Goal: Task Accomplishment & Management: Complete application form

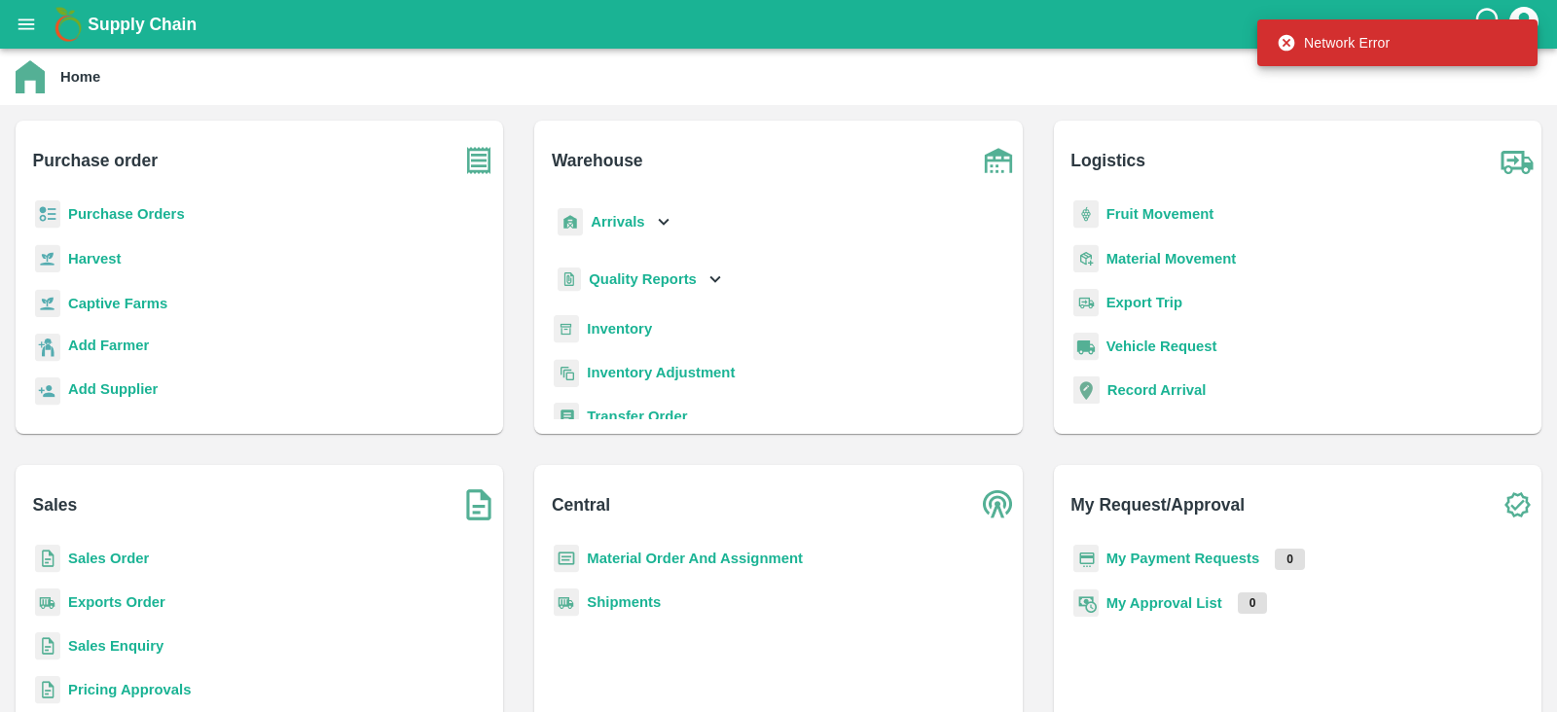
drag, startPoint x: 0, startPoint y: 0, endPoint x: 93, endPoint y: 69, distance: 116.2
click at [93, 69] on main "Home Purchase order Purchase Orders Harvest Captive Farms Add Farmer Add Suppli…" at bounding box center [778, 381] width 1557 height 664
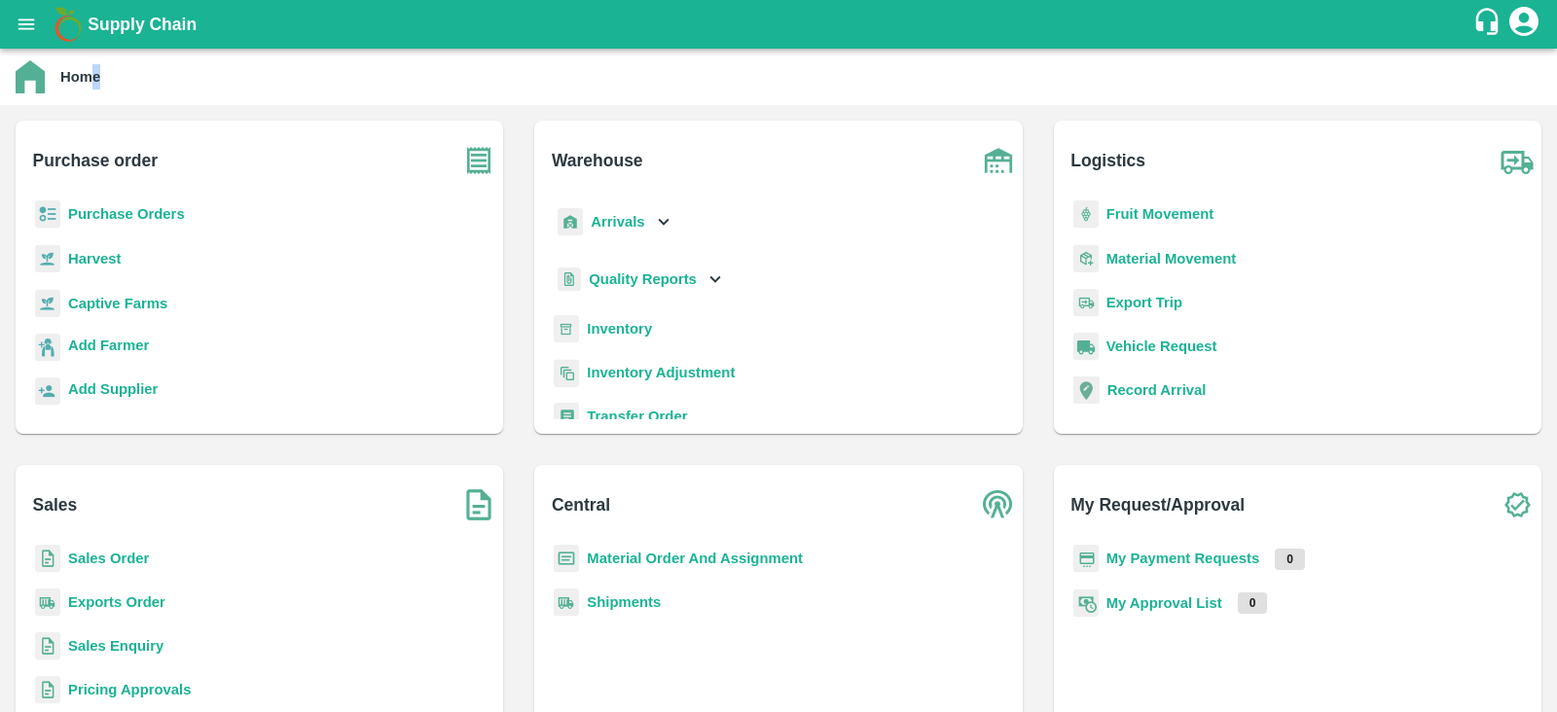
click at [282, 148] on h6 "Purchase order" at bounding box center [268, 153] width 471 height 64
click at [14, 15] on button "open drawer" at bounding box center [26, 24] width 45 height 45
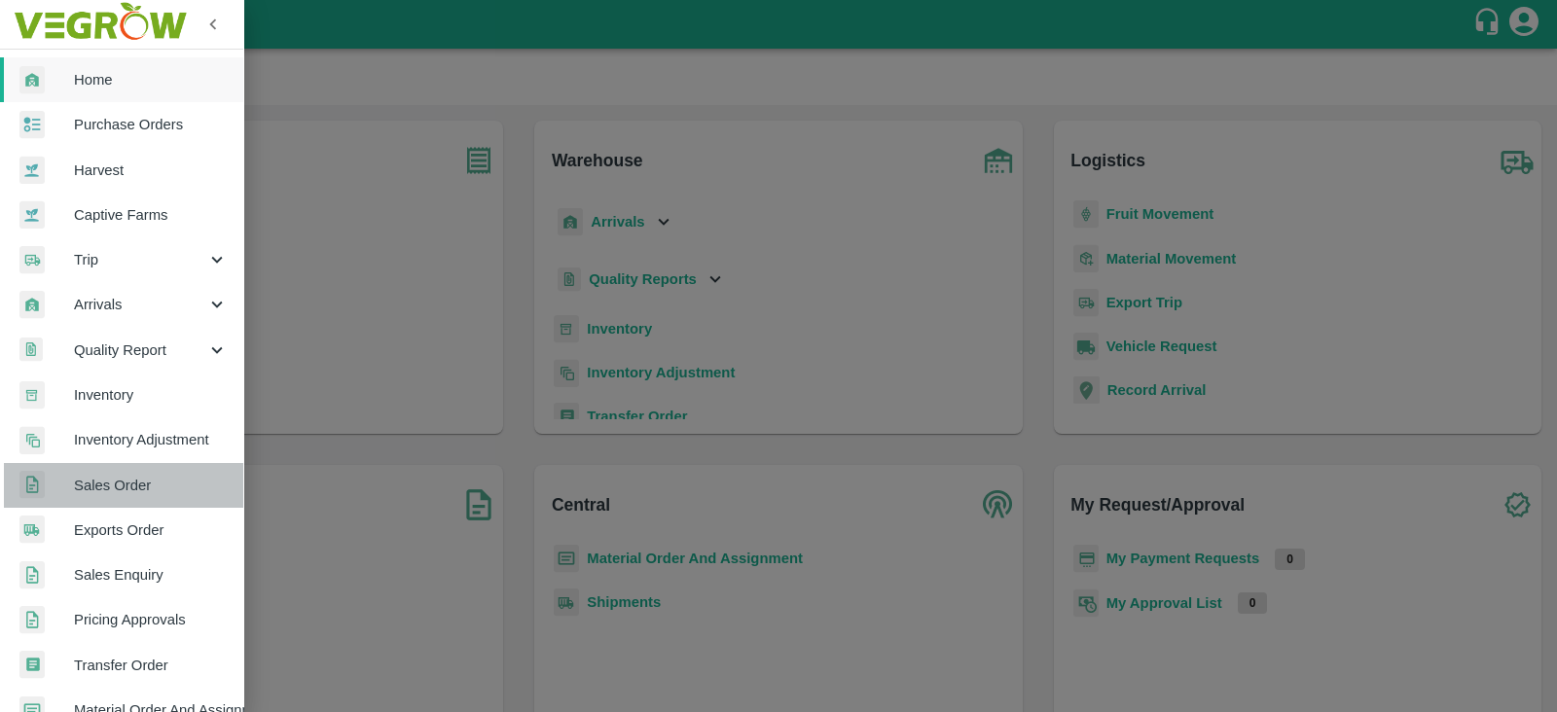
click at [128, 490] on span "Sales Order" at bounding box center [151, 485] width 154 height 21
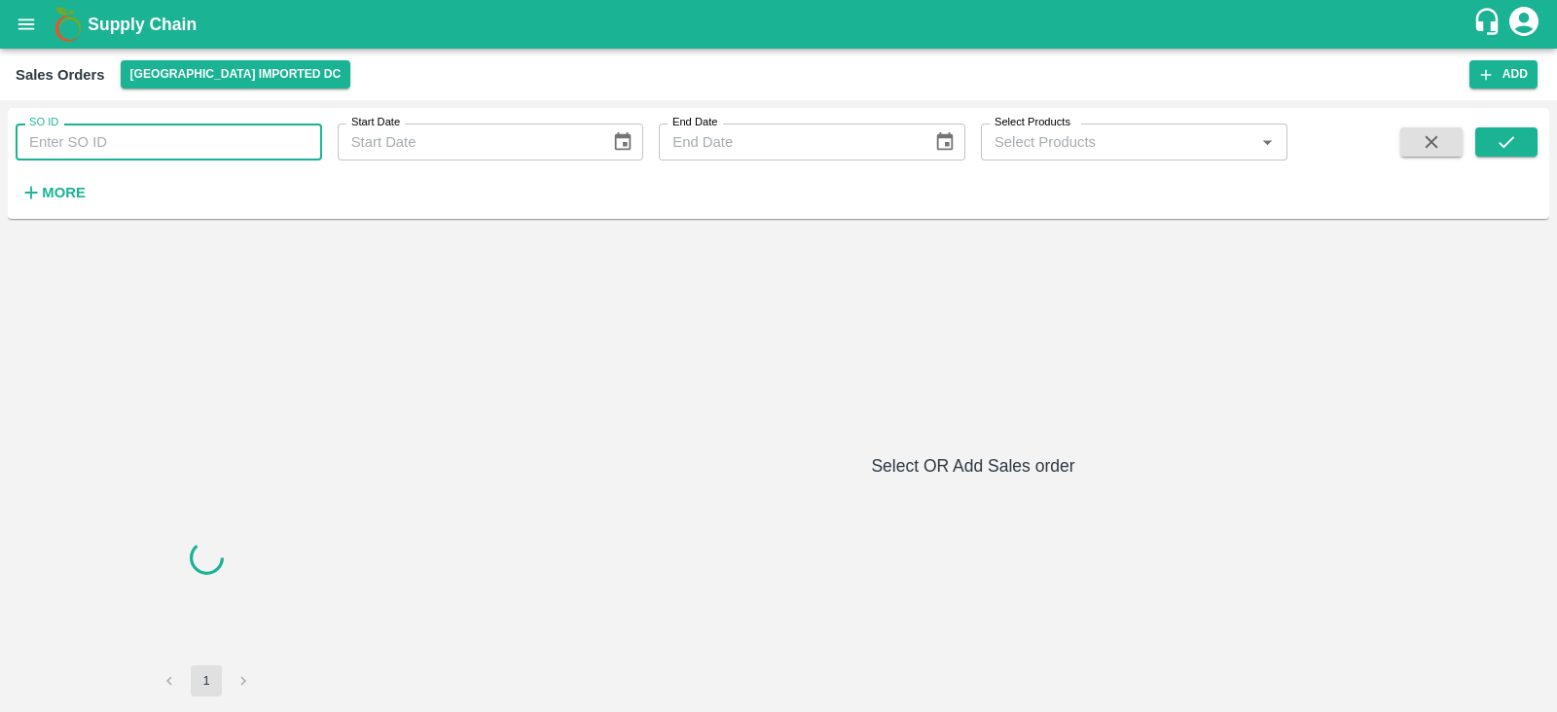
click at [141, 131] on input "SO ID" at bounding box center [169, 142] width 307 height 37
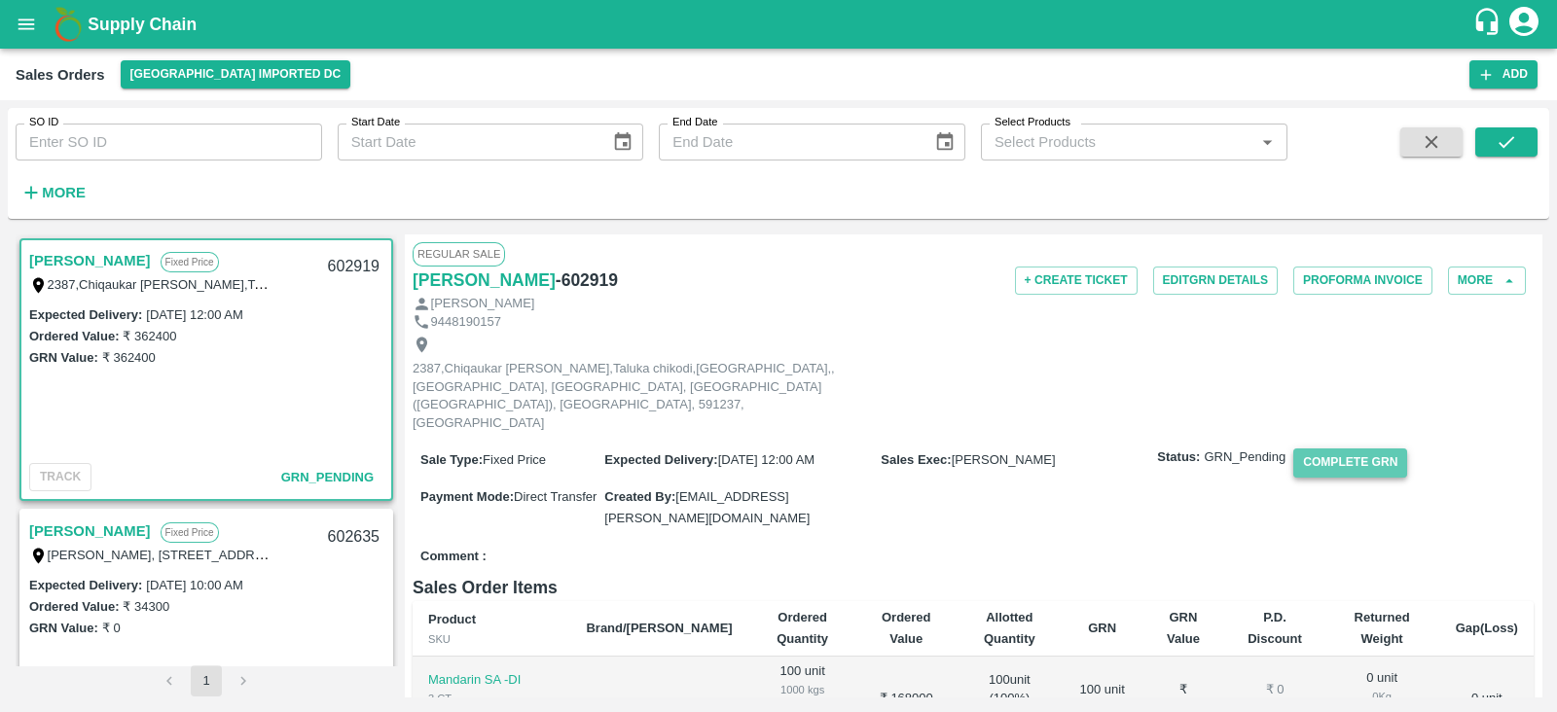
click at [1348, 449] on button "Complete GRN" at bounding box center [1350, 463] width 114 height 28
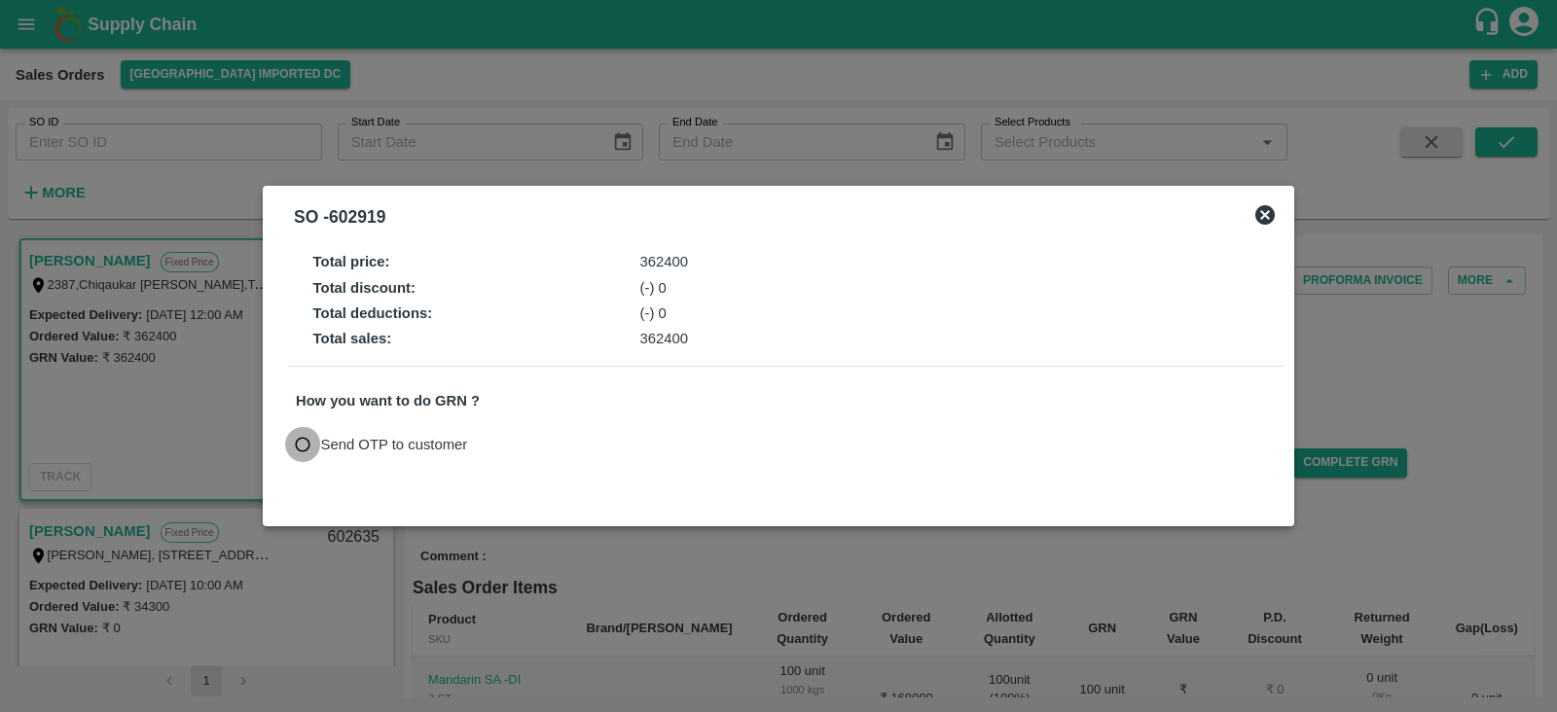
click at [306, 446] on input "Send OTP to customer" at bounding box center [303, 445] width 36 height 36
radio input "true"
click at [510, 450] on button "Send OTP" at bounding box center [523, 444] width 80 height 28
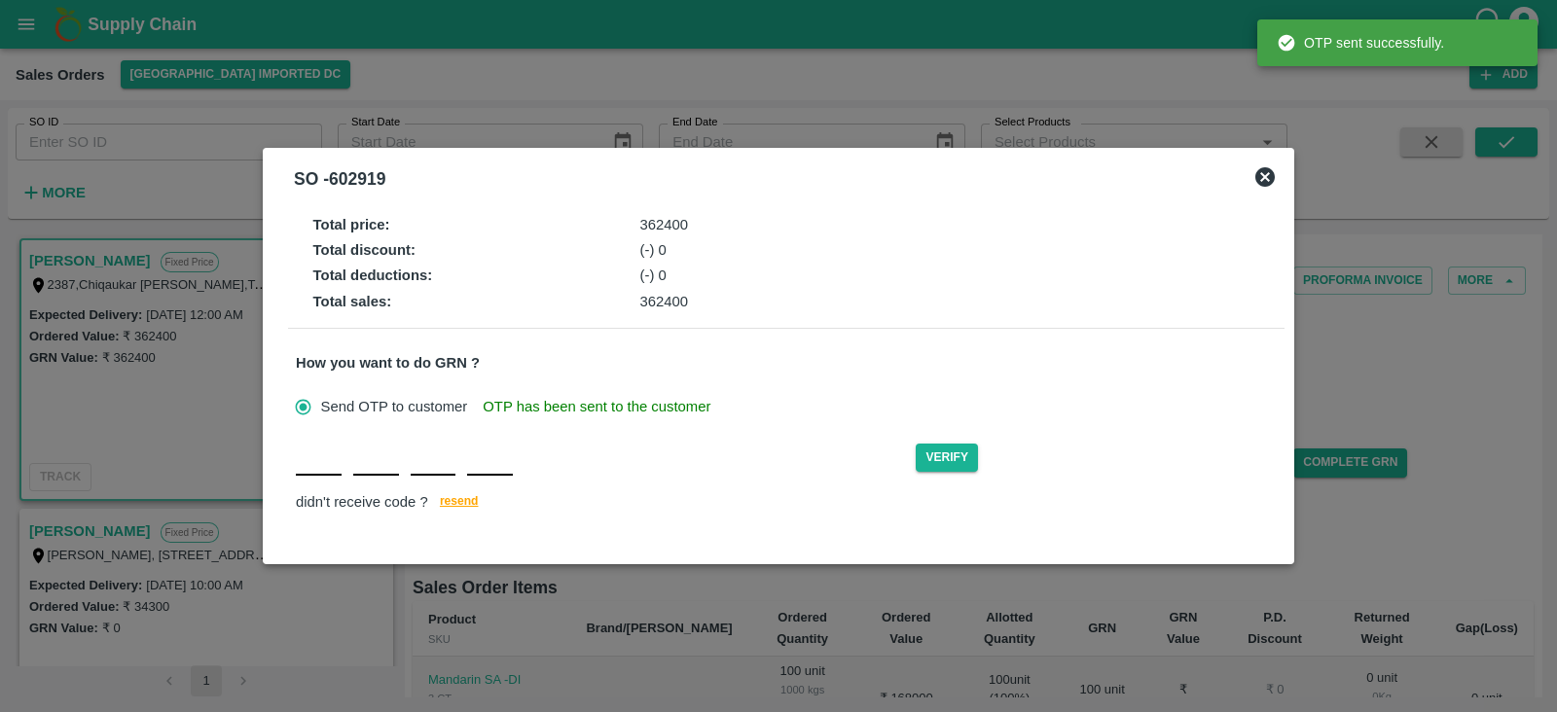
click at [322, 465] on input "text" at bounding box center [319, 458] width 46 height 35
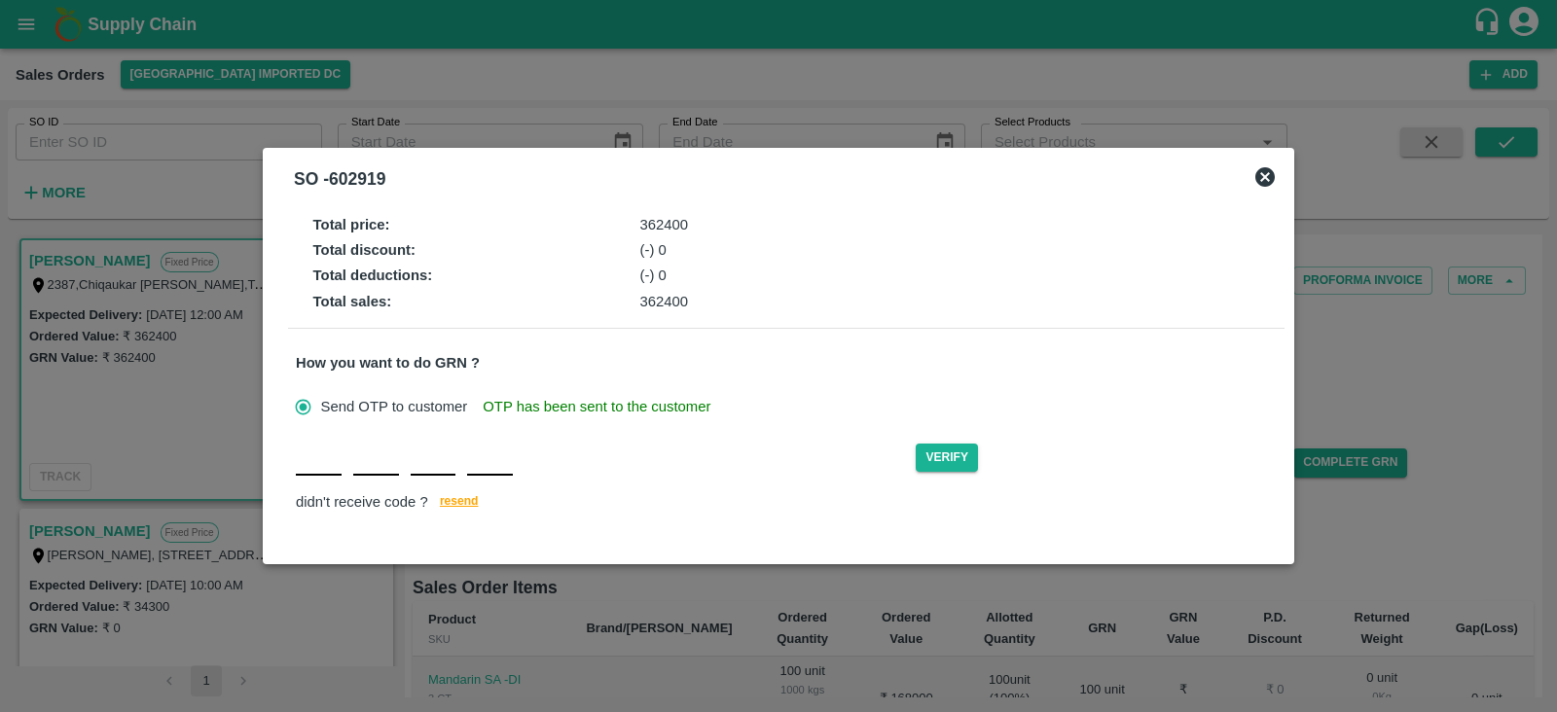
type input "6"
type input "0"
type input "2"
type input "9"
type input "C"
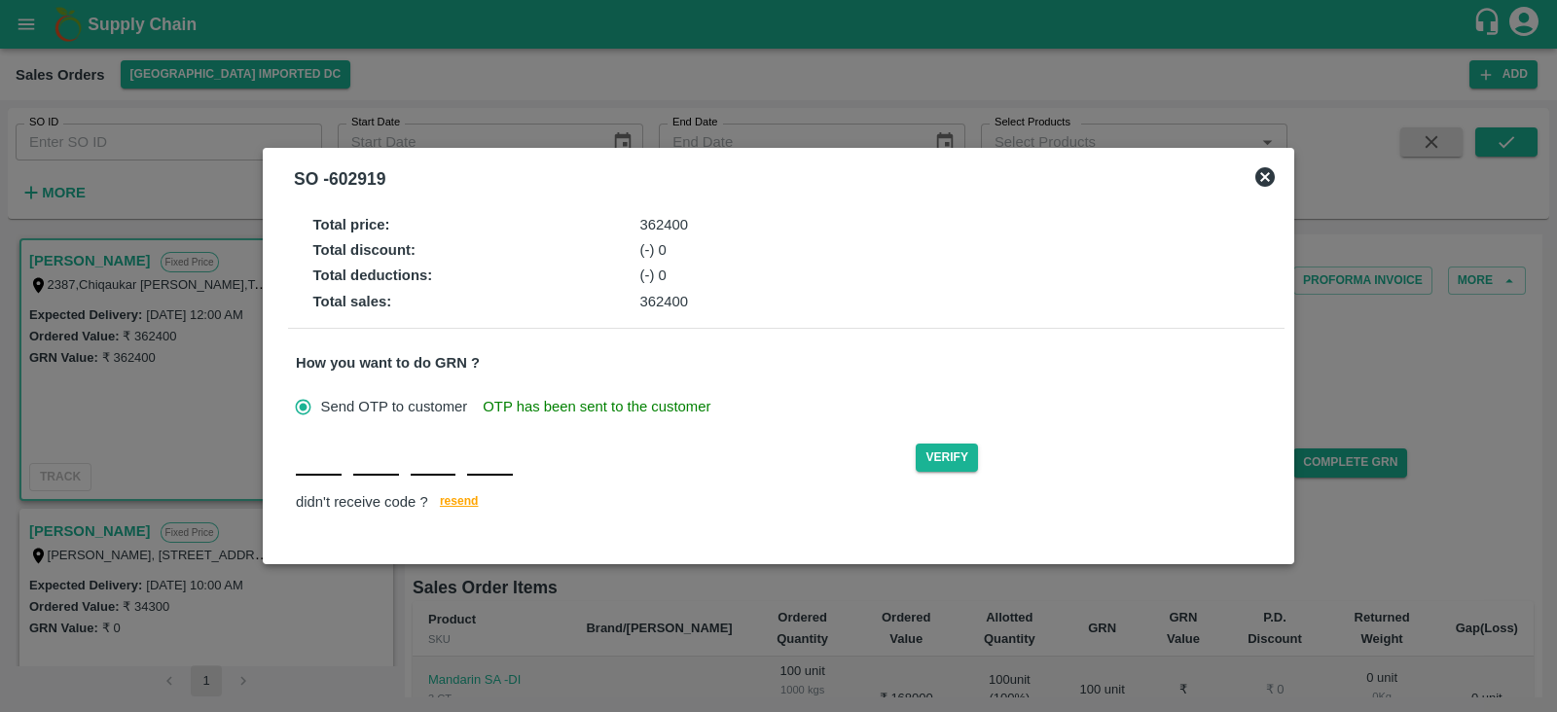
type input "B"
type input "I"
type input "Z"
type input "B"
click at [955, 456] on button "Verify" at bounding box center [947, 458] width 62 height 28
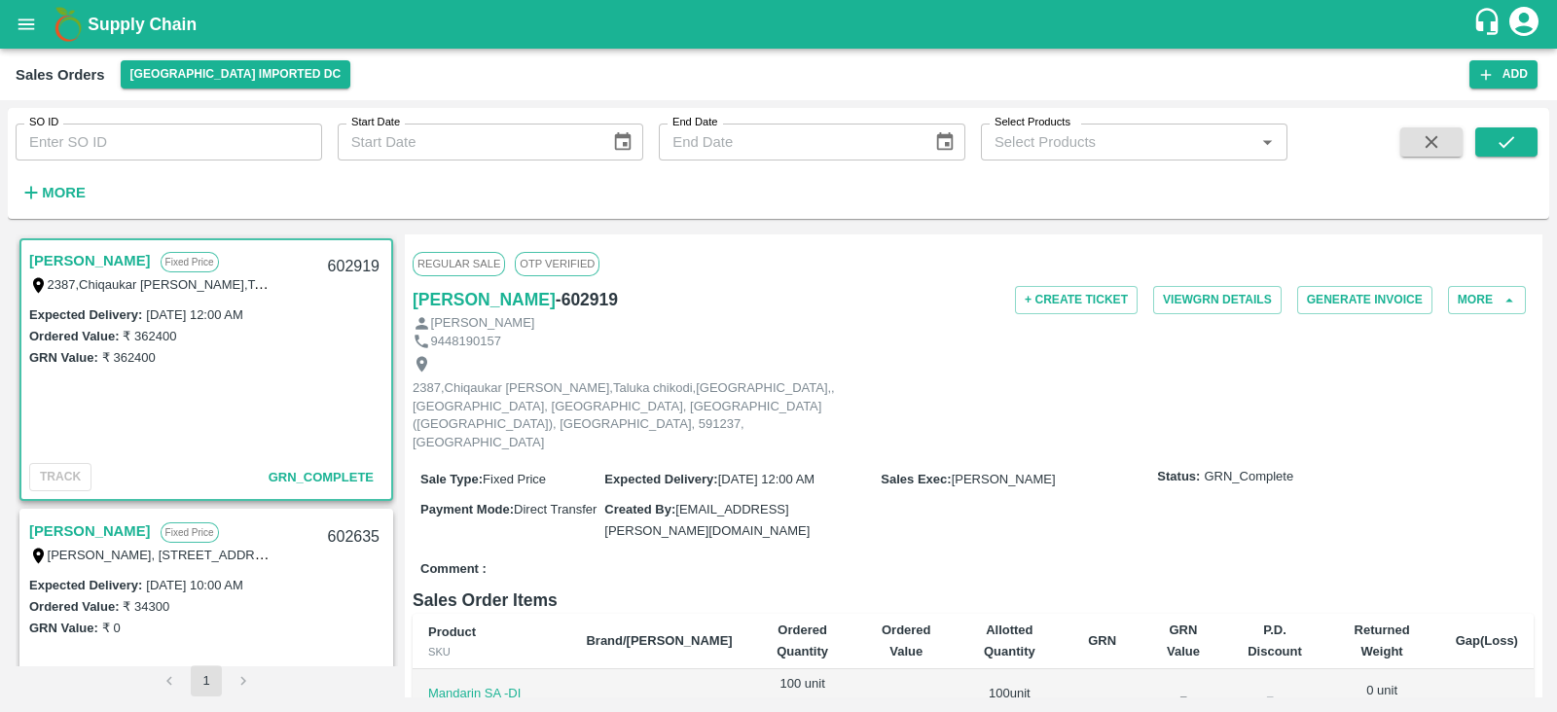
click at [887, 309] on div "+ Create Ticket View GRN Details Generate Invoice More" at bounding box center [1159, 300] width 747 height 28
click at [177, 143] on input "SO ID" at bounding box center [169, 142] width 307 height 37
paste input "602635"
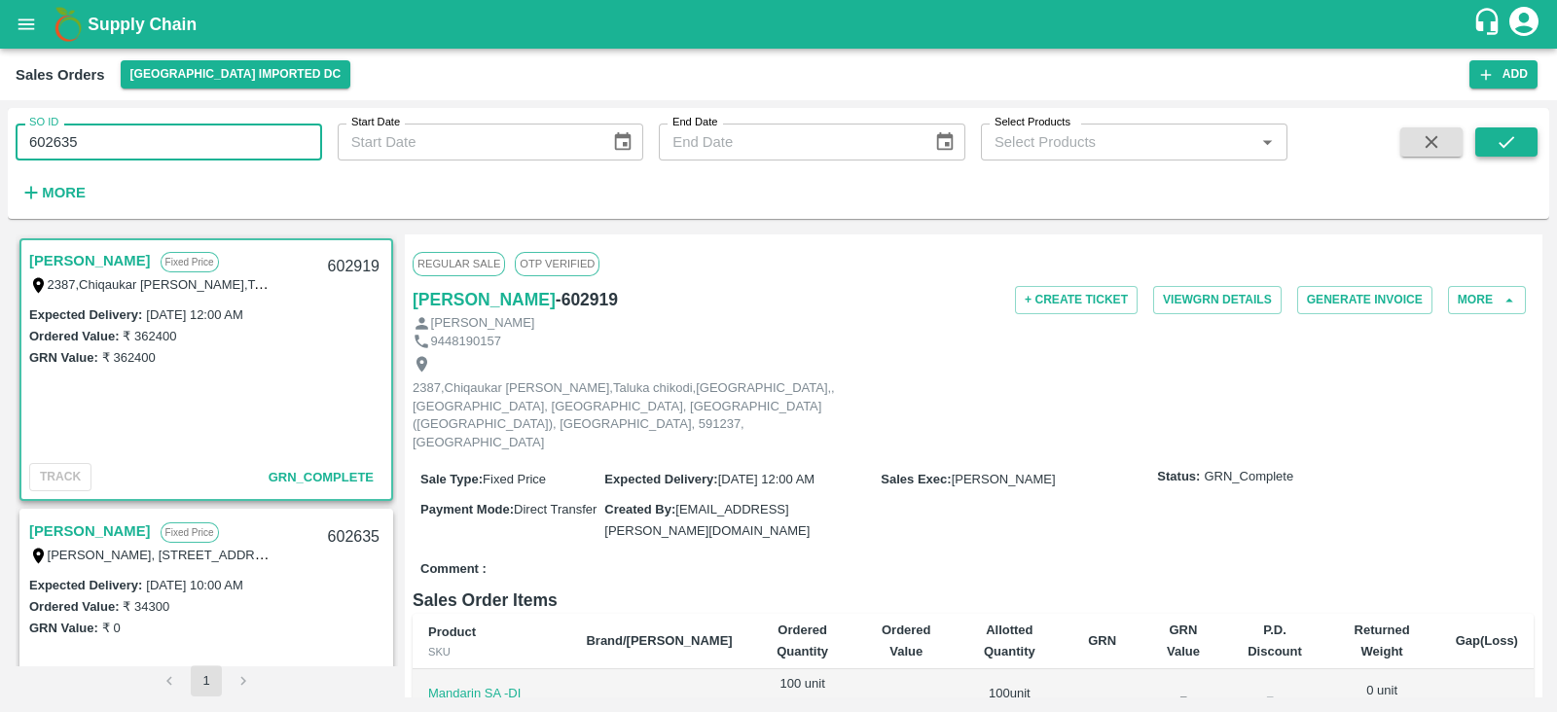
type input "602635"
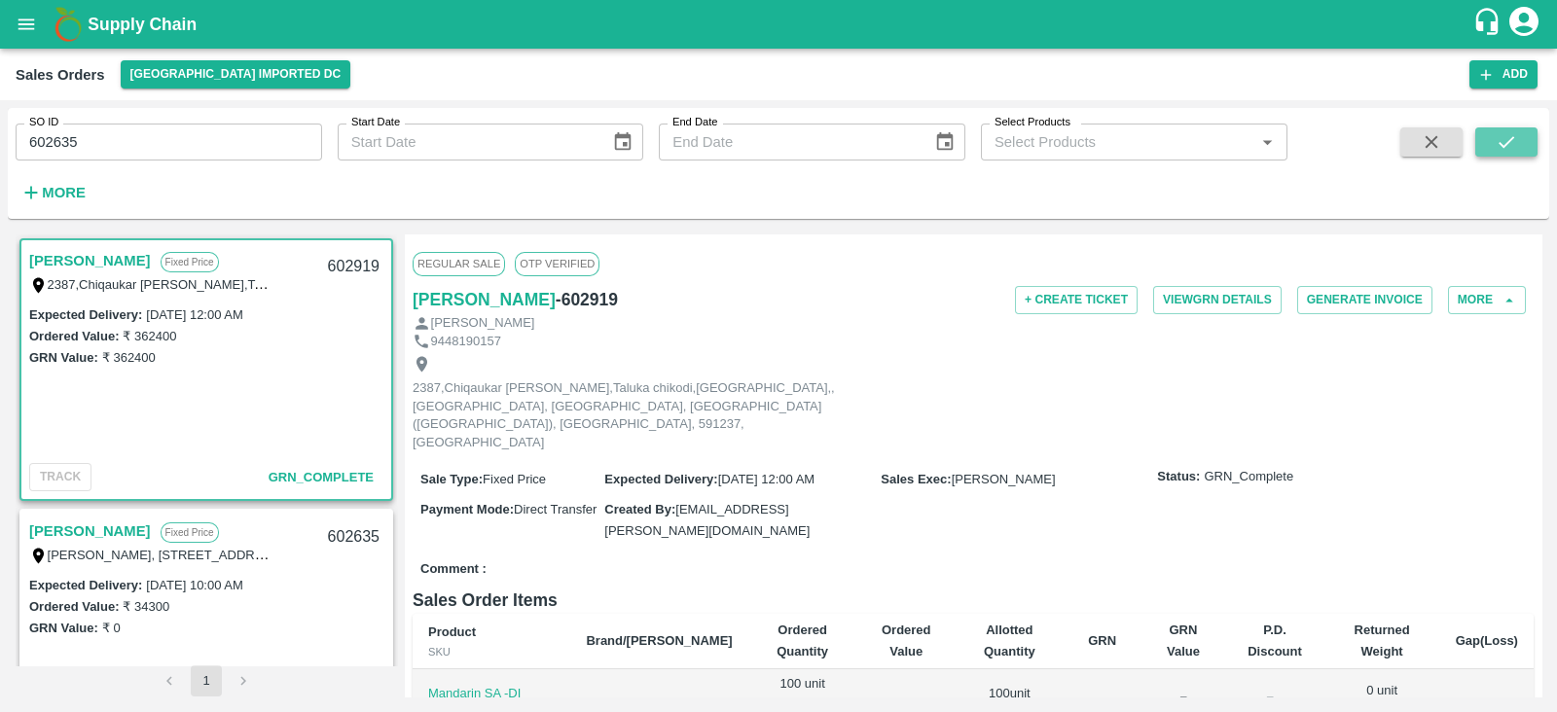
click at [1506, 132] on icon "submit" at bounding box center [1506, 141] width 21 height 21
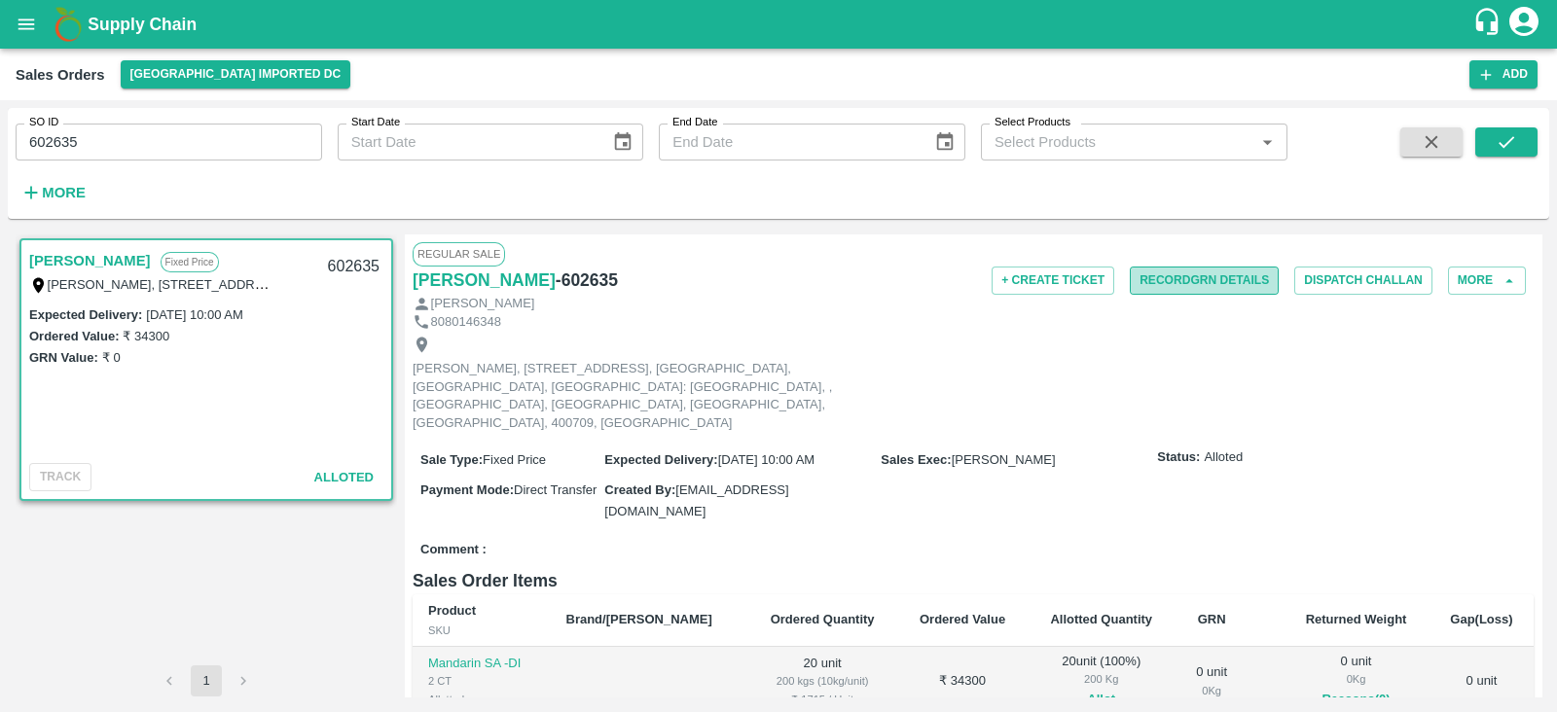
click at [1183, 274] on button "Record GRN Details" at bounding box center [1204, 281] width 149 height 28
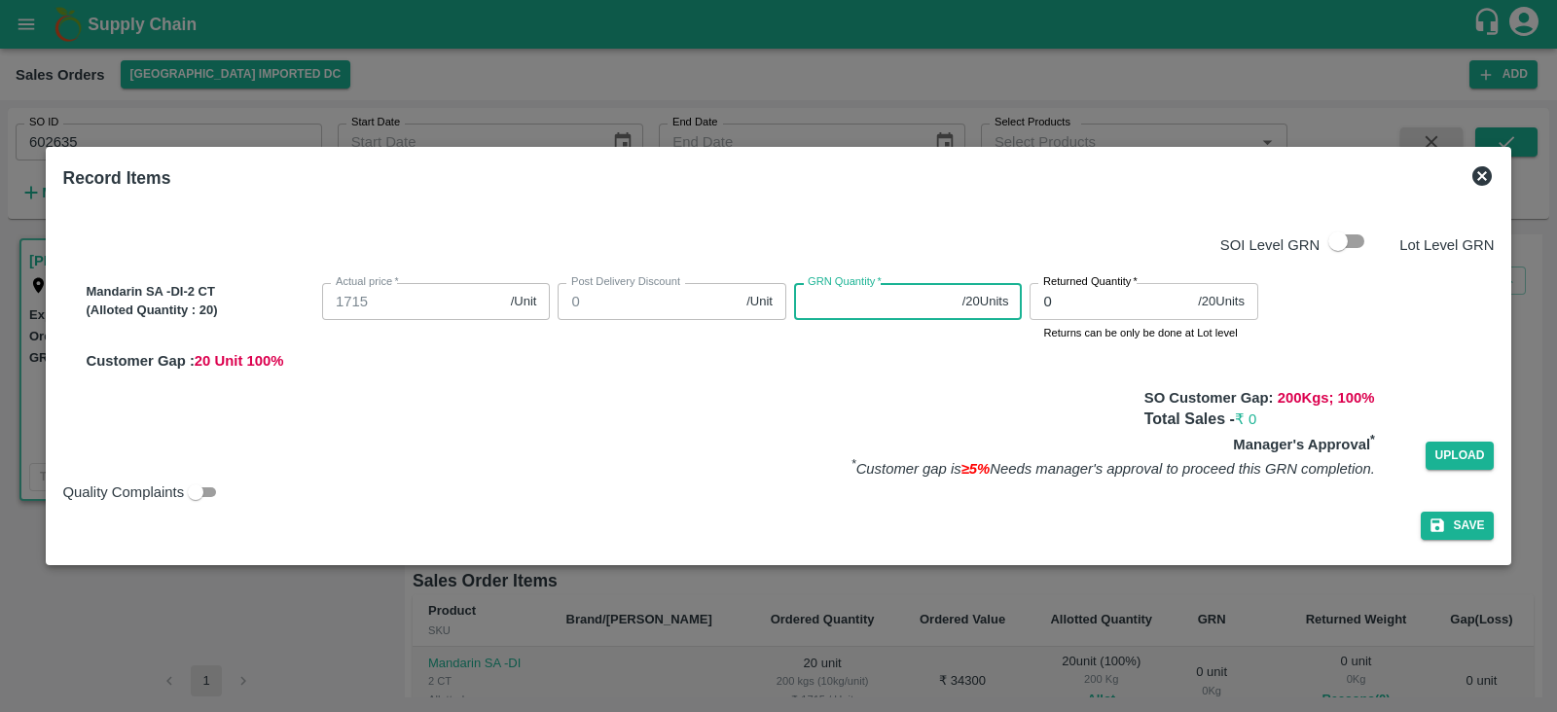
click at [889, 308] on input "GRN Quantity   *" at bounding box center [874, 301] width 161 height 37
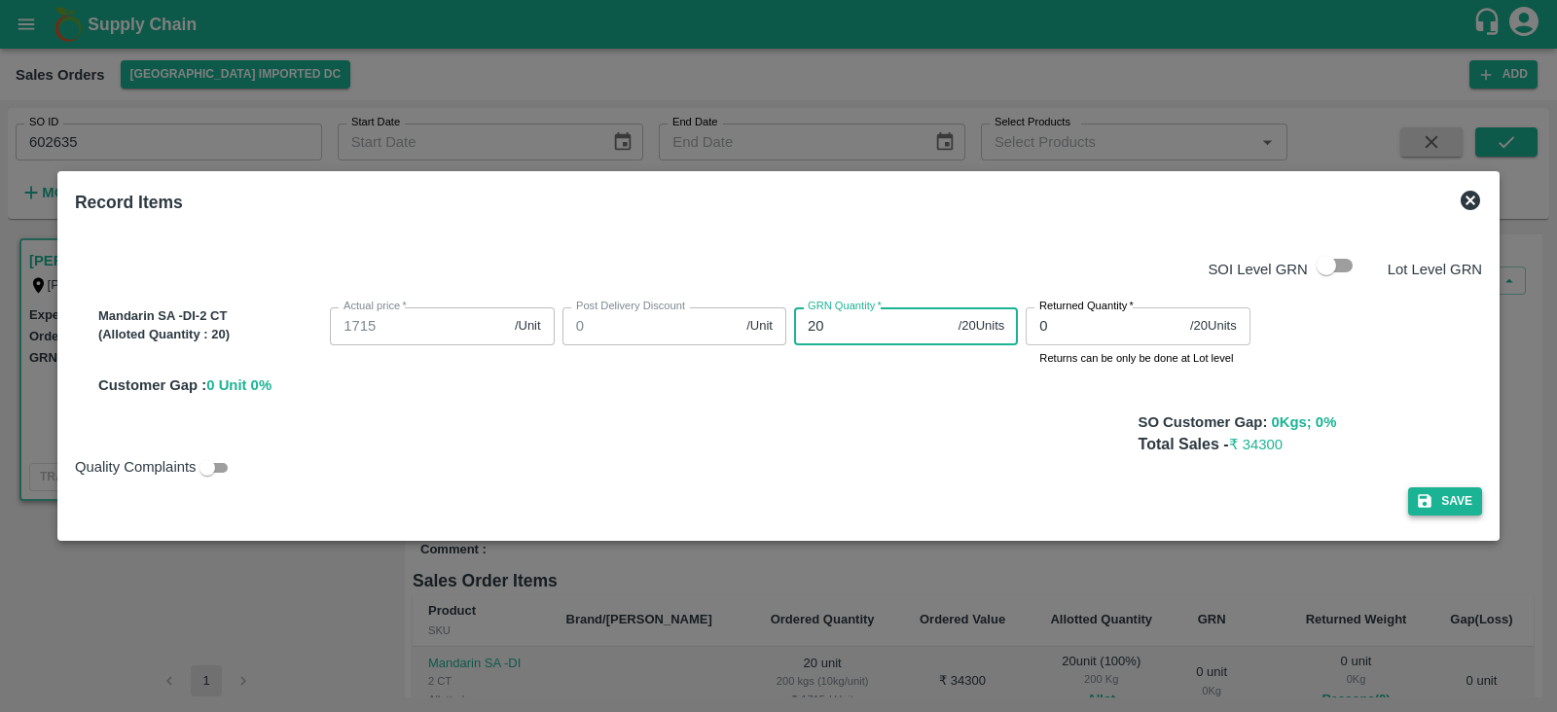
type input "20"
click at [1443, 508] on button "Save" at bounding box center [1445, 502] width 74 height 28
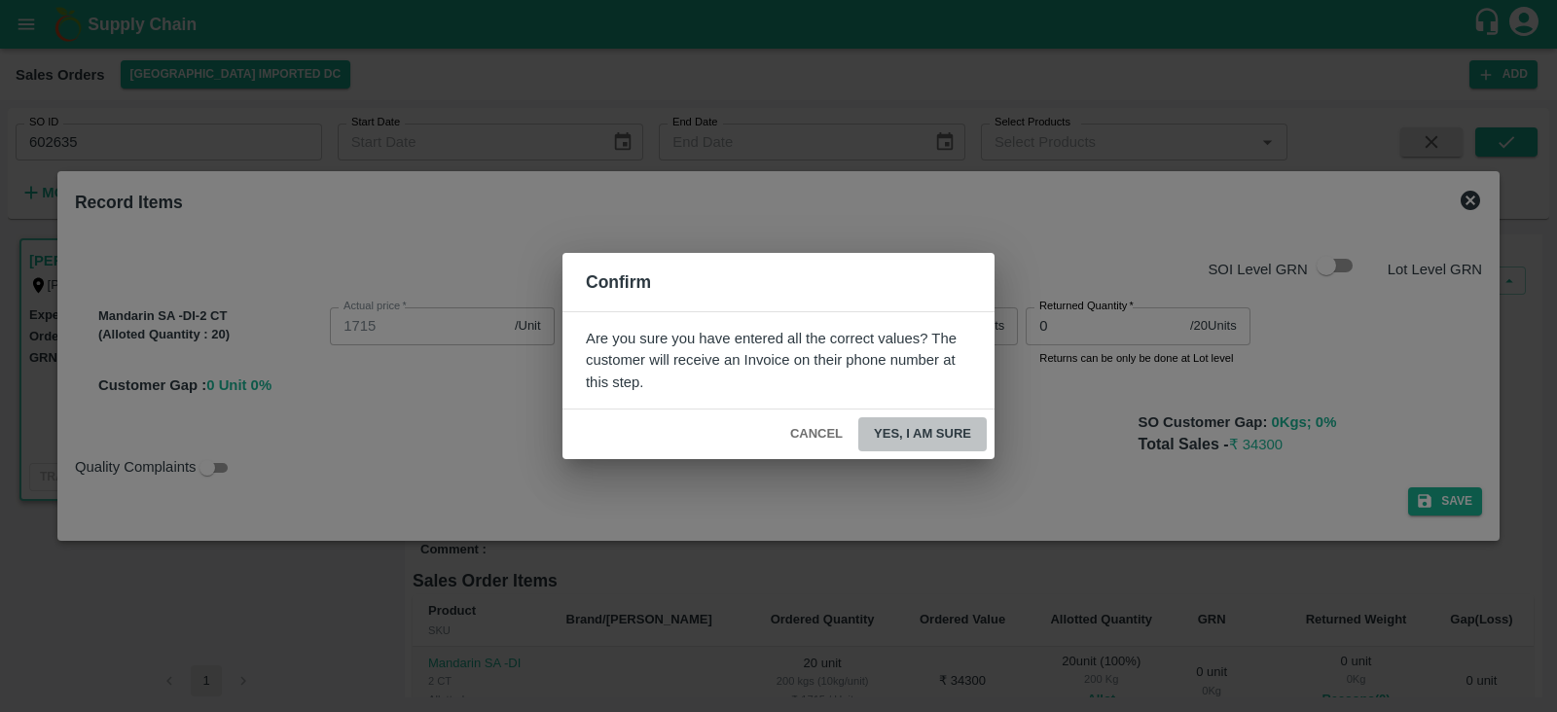
click at [918, 423] on button "Yes, I am sure" at bounding box center [922, 434] width 128 height 34
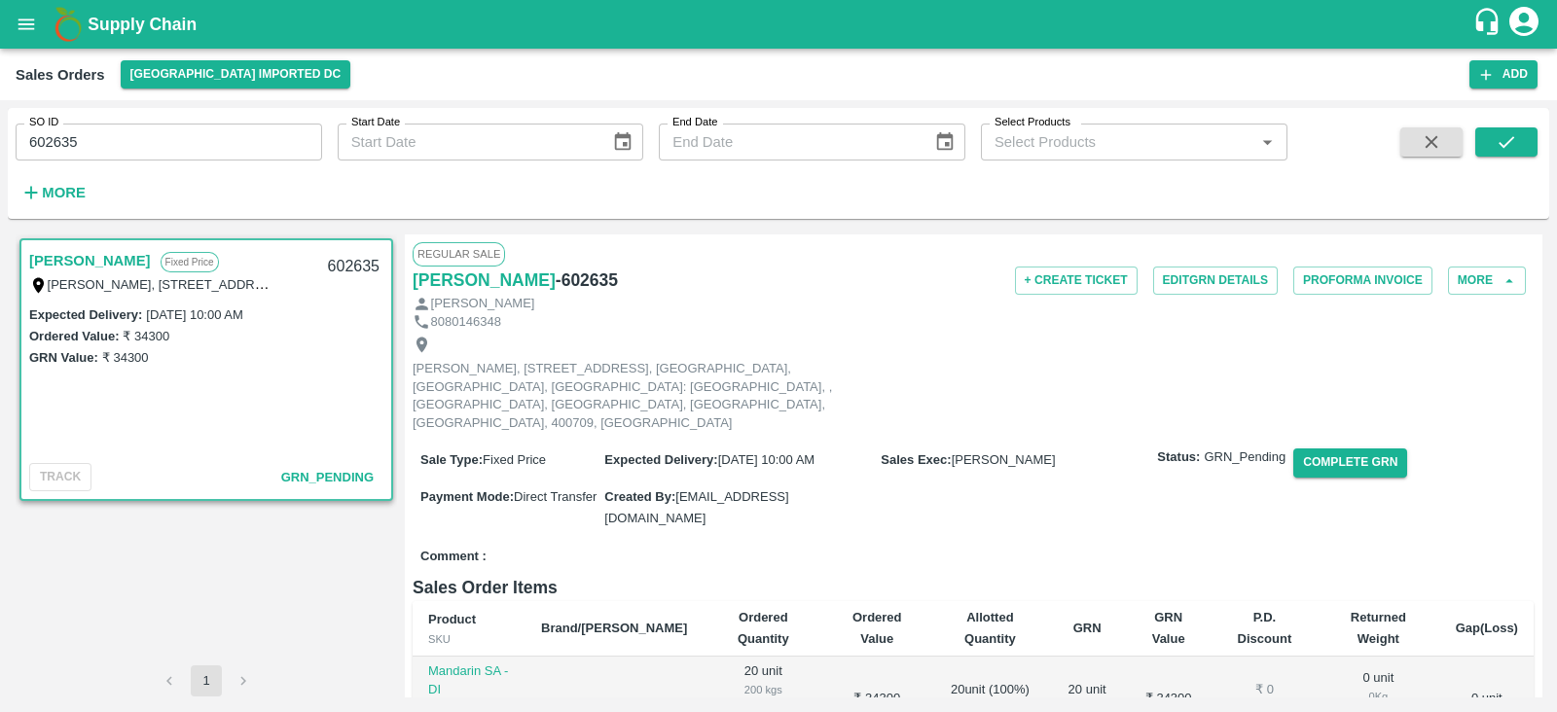
click at [1077, 328] on div "8080146348" at bounding box center [973, 322] width 1121 height 18
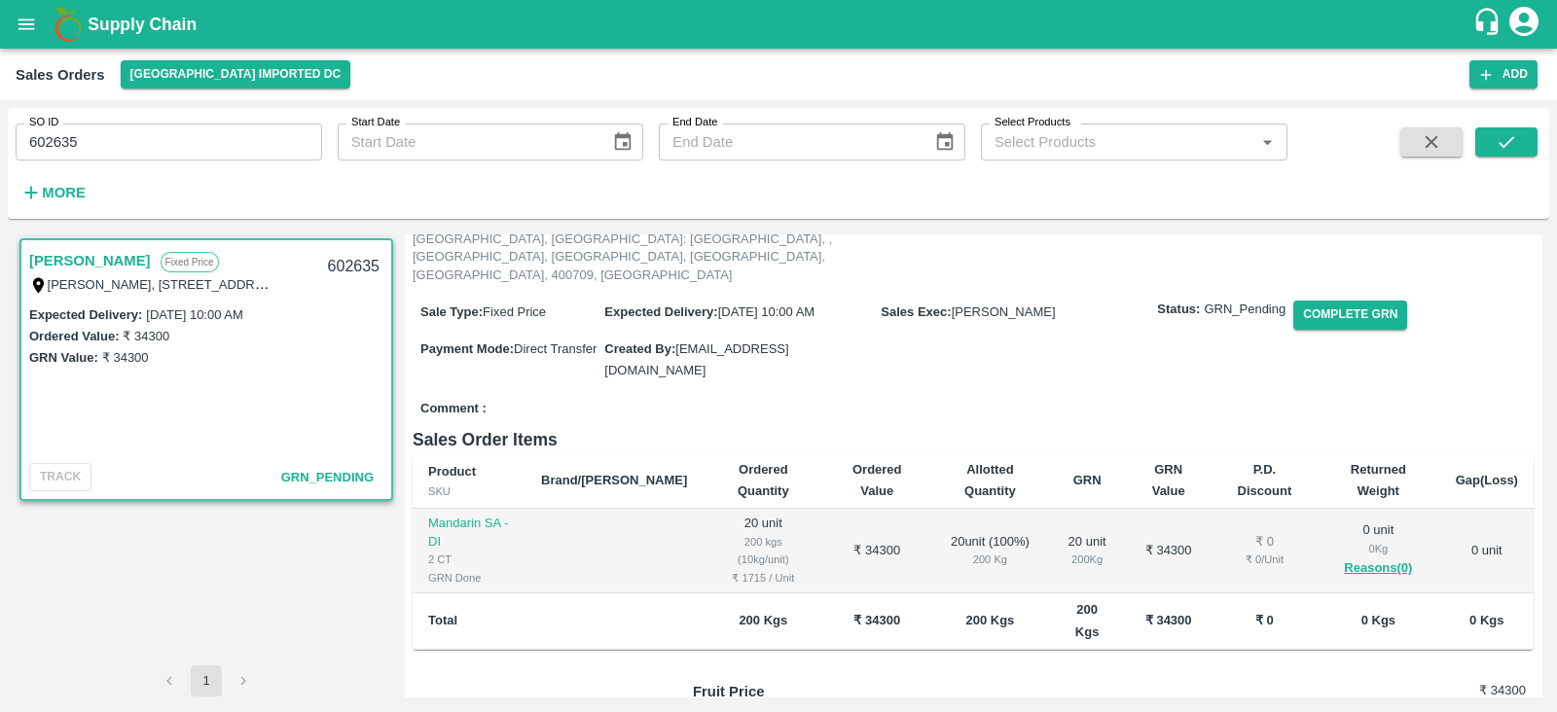
scroll to position [146, 0]
click at [1241, 394] on div "Comment :" at bounding box center [973, 411] width 1121 height 34
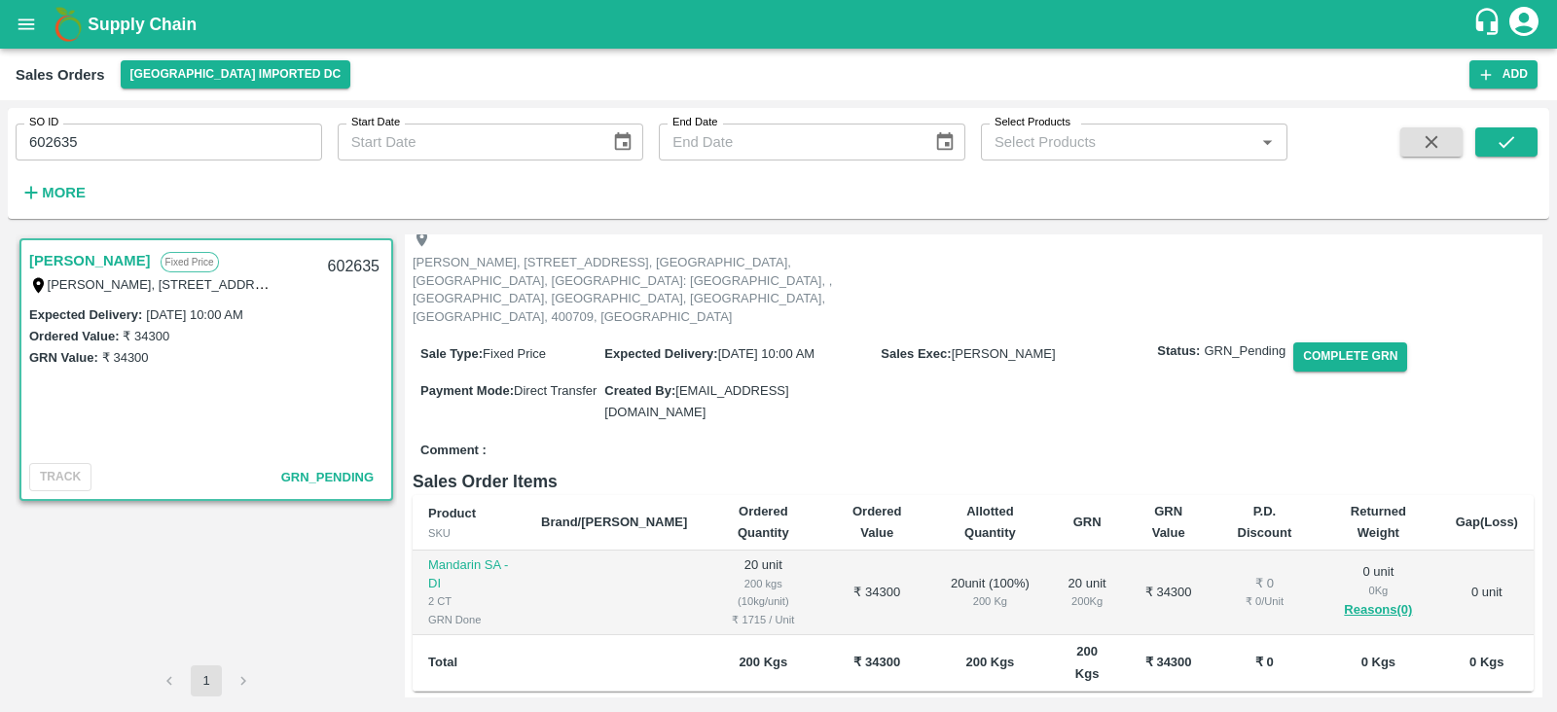
scroll to position [106, 0]
click at [1027, 273] on div "[PERSON_NAME], [STREET_ADDRESS], [GEOGRAPHIC_DATA], [GEOGRAPHIC_DATA], [GEOGRAP…" at bounding box center [973, 278] width 1121 height 106
click at [1358, 343] on button "Complete GRN" at bounding box center [1350, 357] width 114 height 28
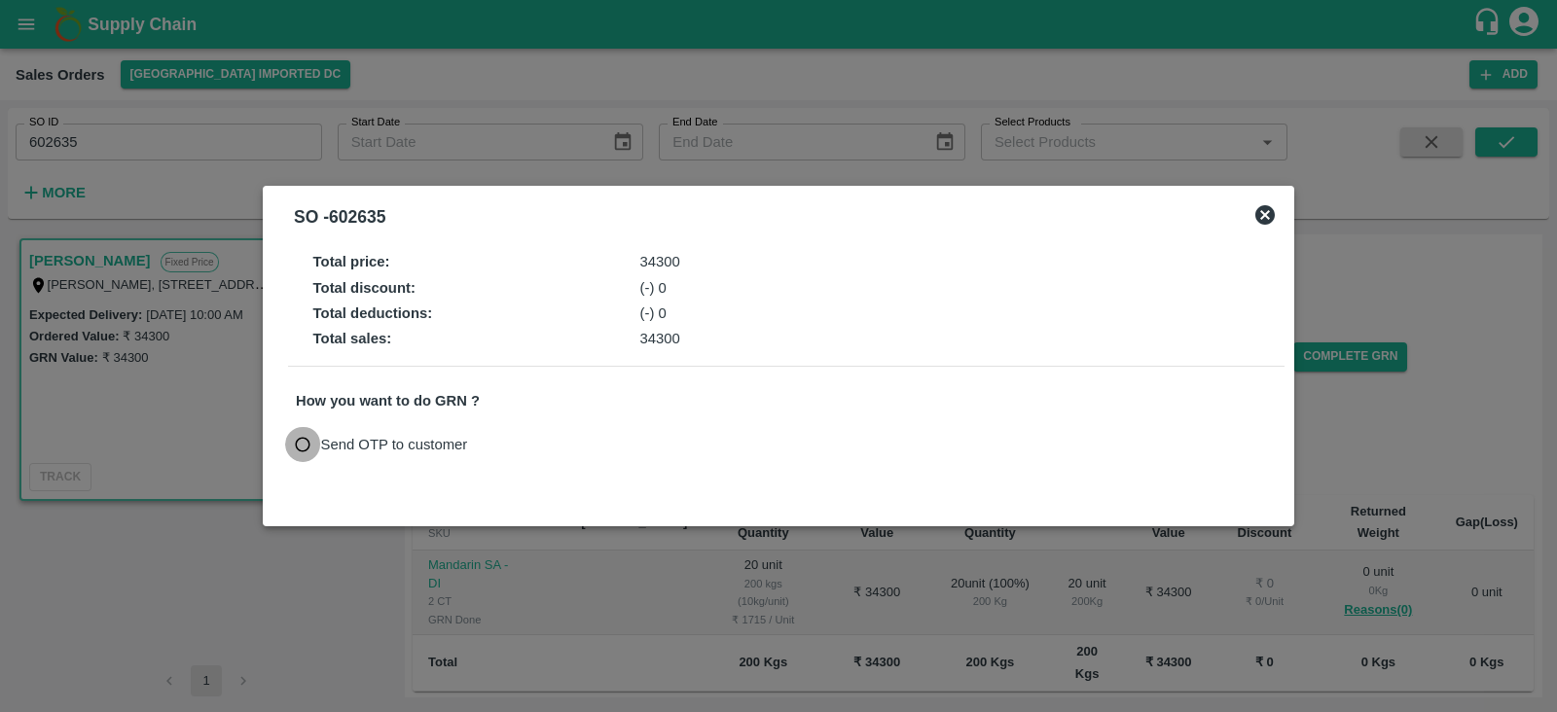
click at [305, 449] on input "Send OTP to customer" at bounding box center [303, 445] width 36 height 36
radio input "true"
click at [542, 442] on button "Send OTP" at bounding box center [523, 444] width 80 height 28
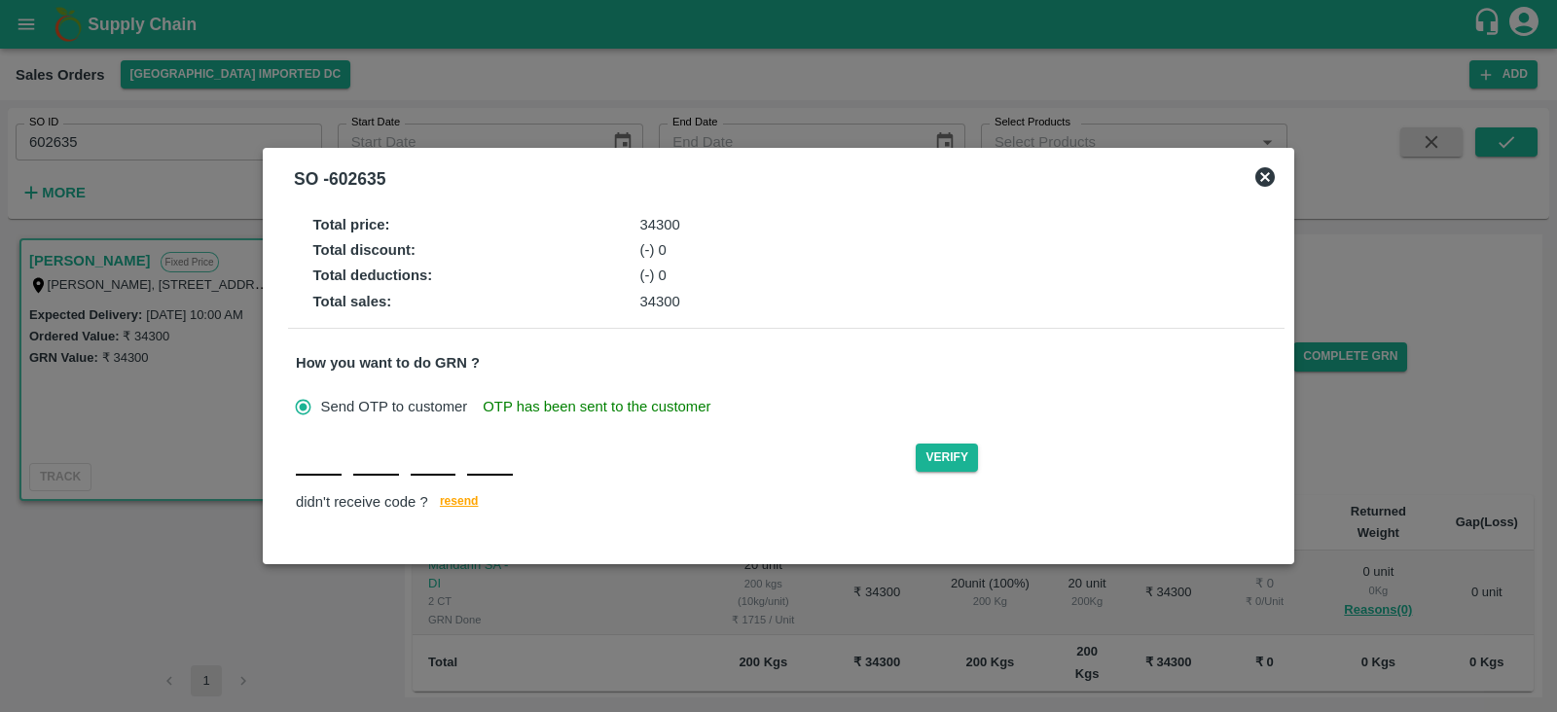
click at [323, 460] on input "text" at bounding box center [319, 458] width 46 height 35
type input "P"
type input "B"
type input "K"
type input "P"
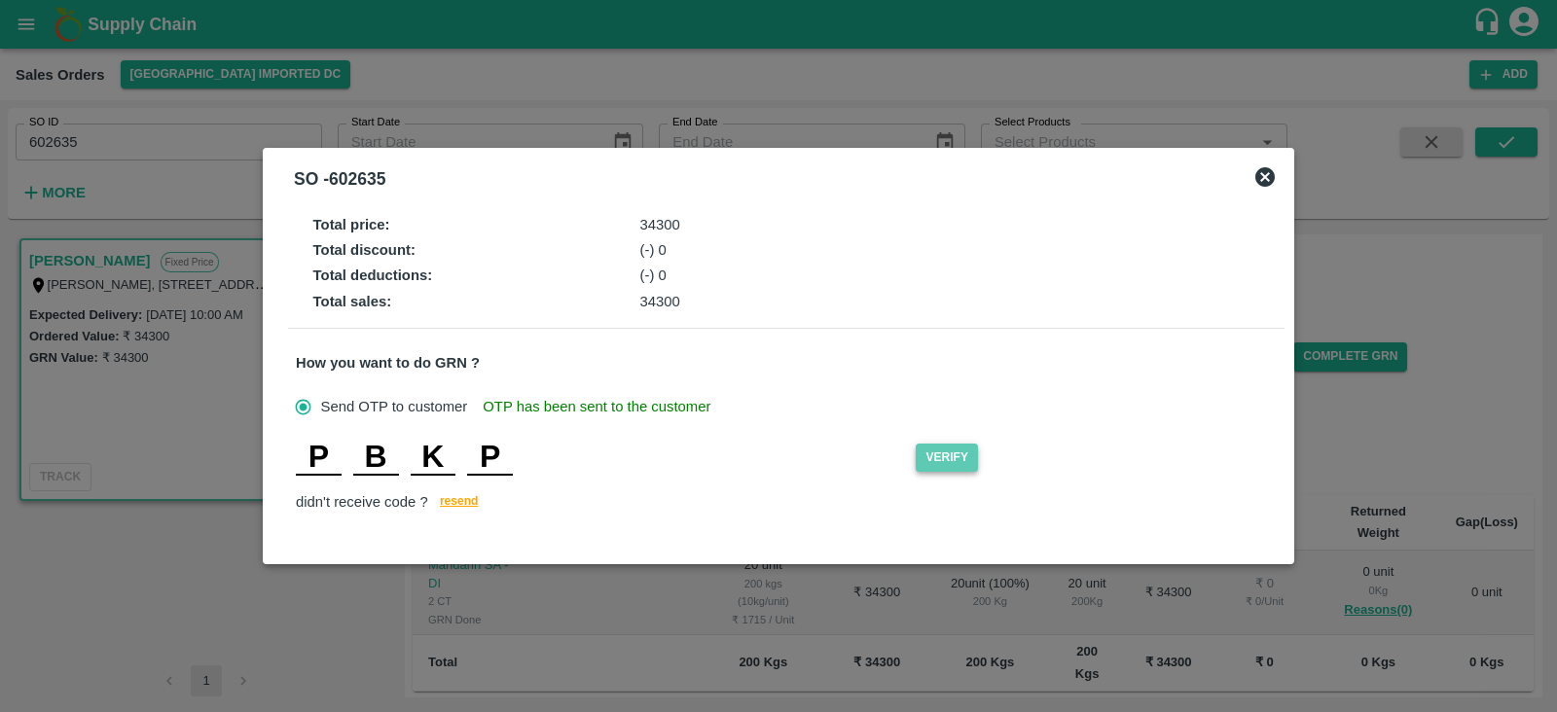
click at [952, 450] on button "Verify" at bounding box center [947, 458] width 62 height 28
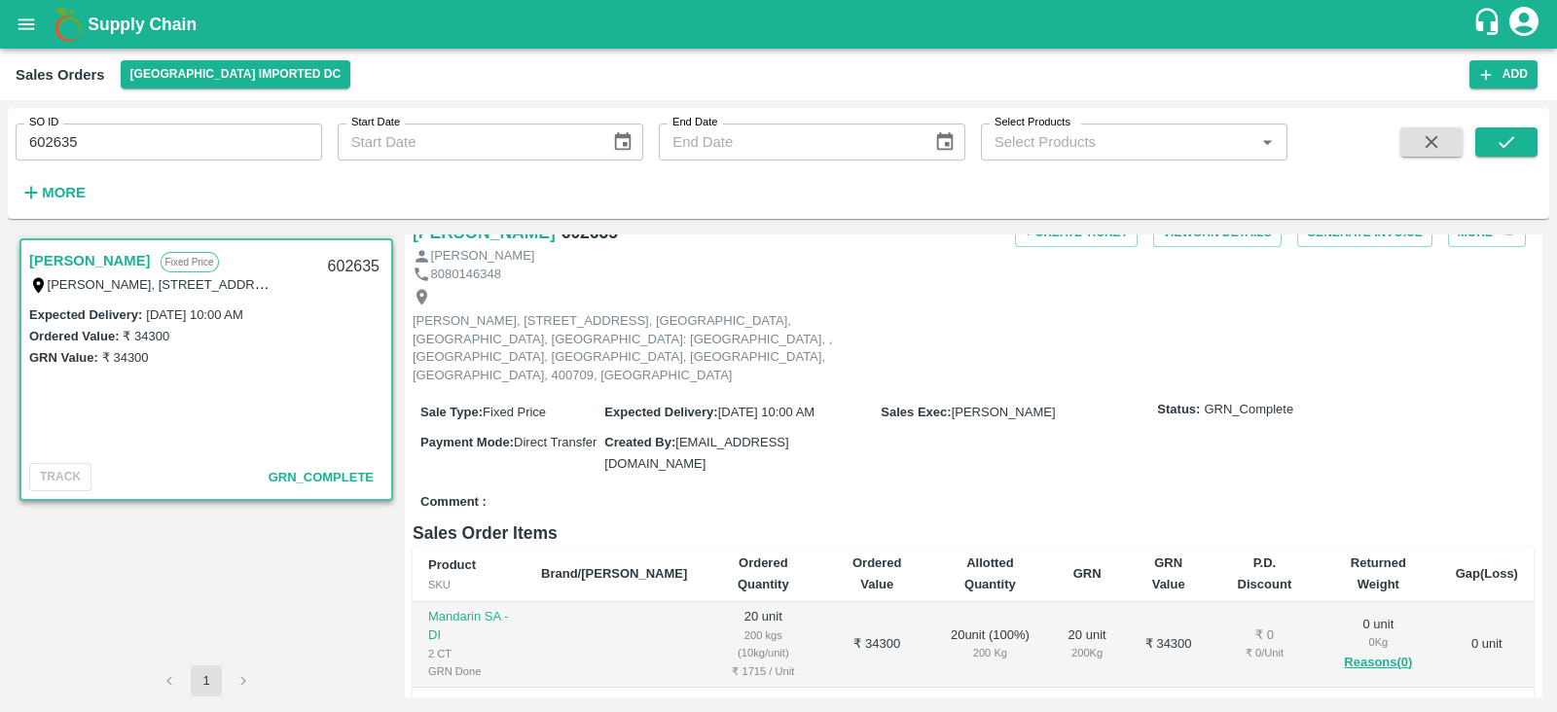
scroll to position [0, 0]
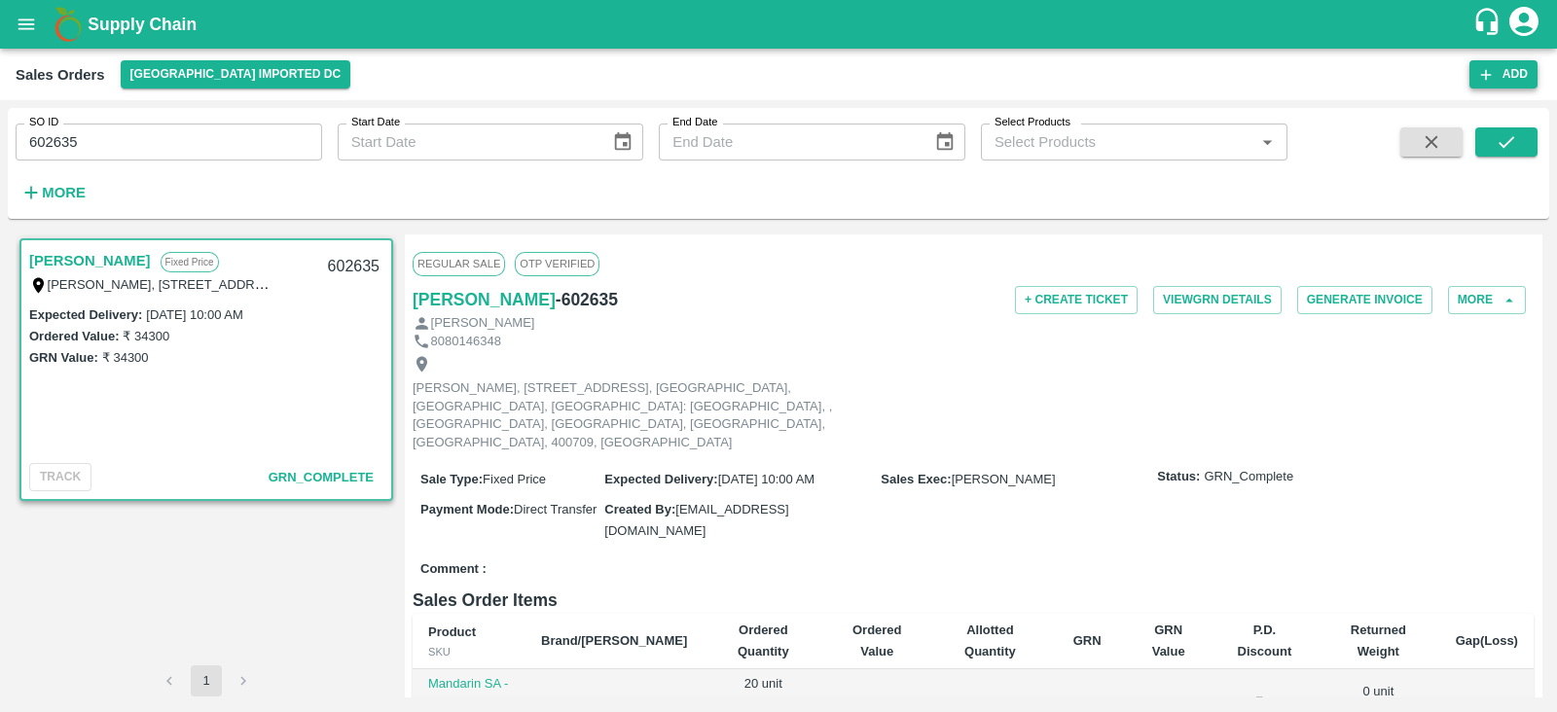
click at [1506, 78] on button "Add" at bounding box center [1504, 74] width 68 height 28
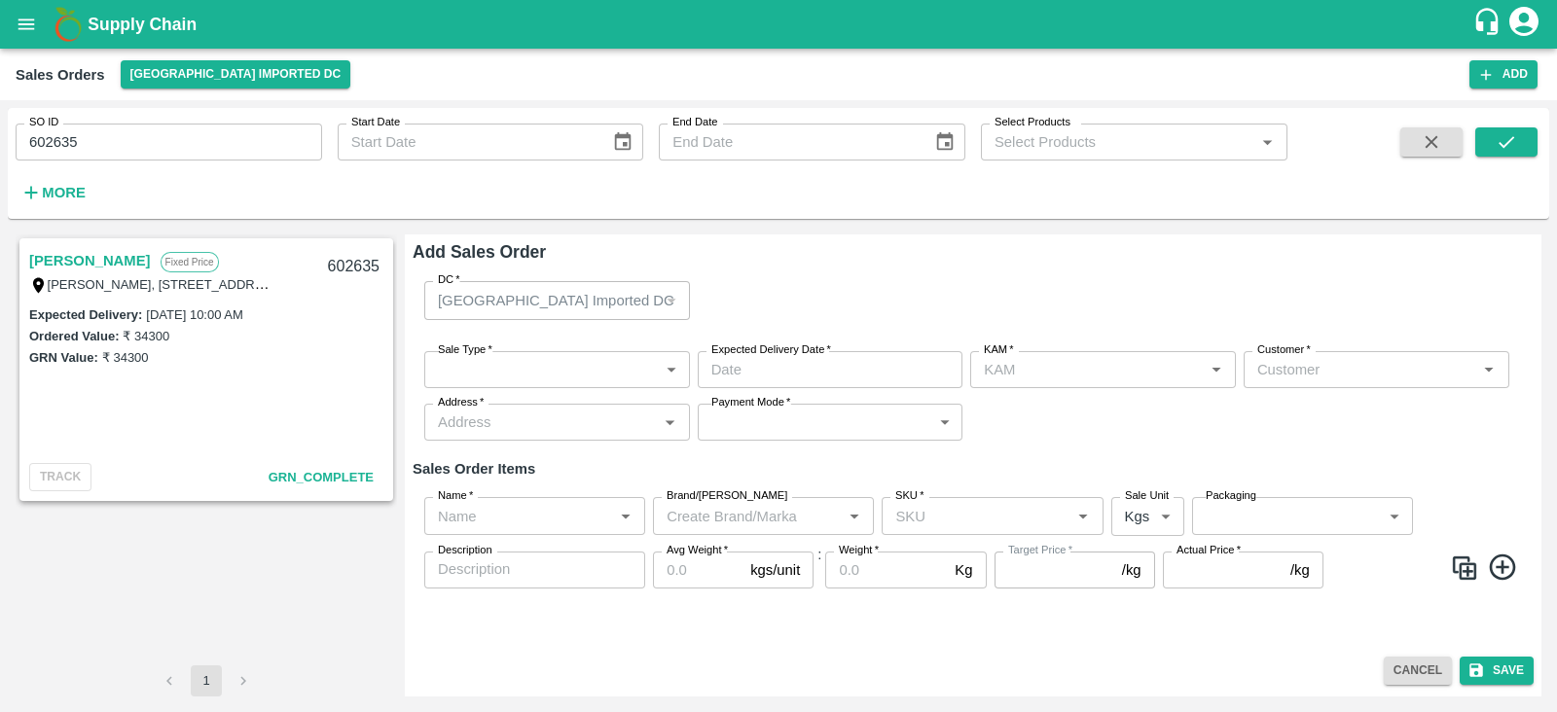
type input "[PERSON_NAME]"
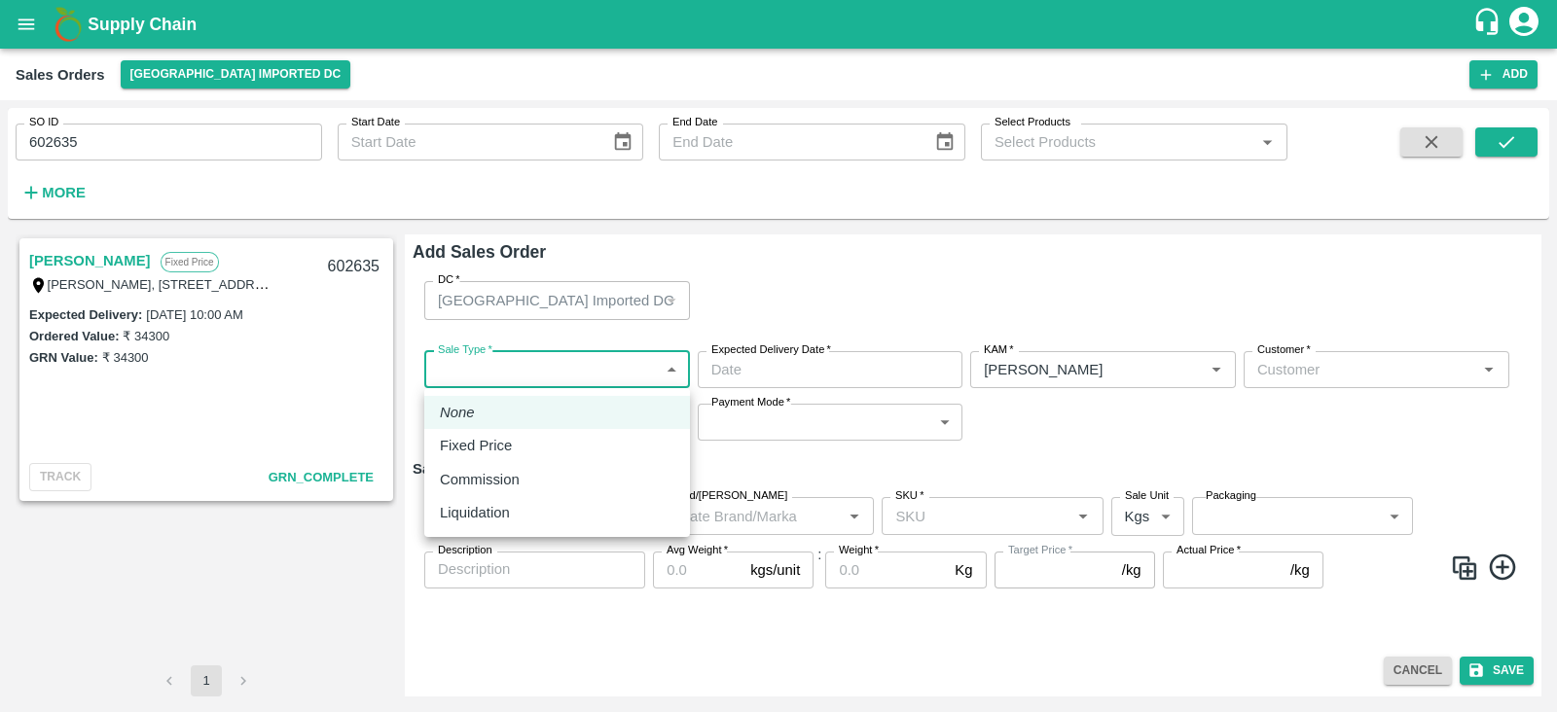
click at [565, 367] on body "Supply Chain Sales Orders [GEOGRAPHIC_DATA] Imported [GEOGRAPHIC_DATA] Add SO I…" at bounding box center [778, 356] width 1557 height 712
click at [476, 445] on p "Fixed Price" at bounding box center [476, 445] width 72 height 21
type input "1"
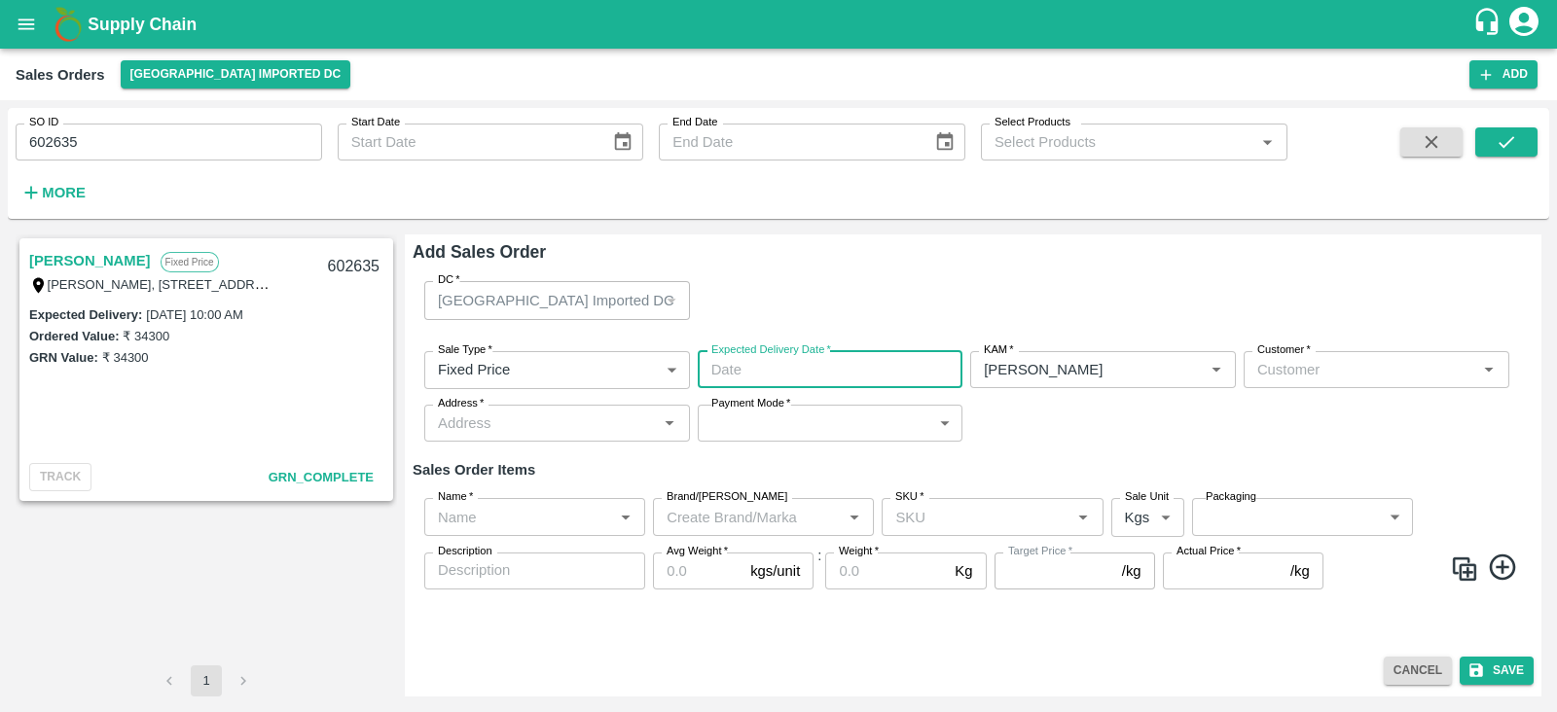
type input "DD/MM/YYYY hh:mm aa"
click at [754, 363] on input "DD/MM/YYYY hh:mm aa" at bounding box center [824, 369] width 252 height 37
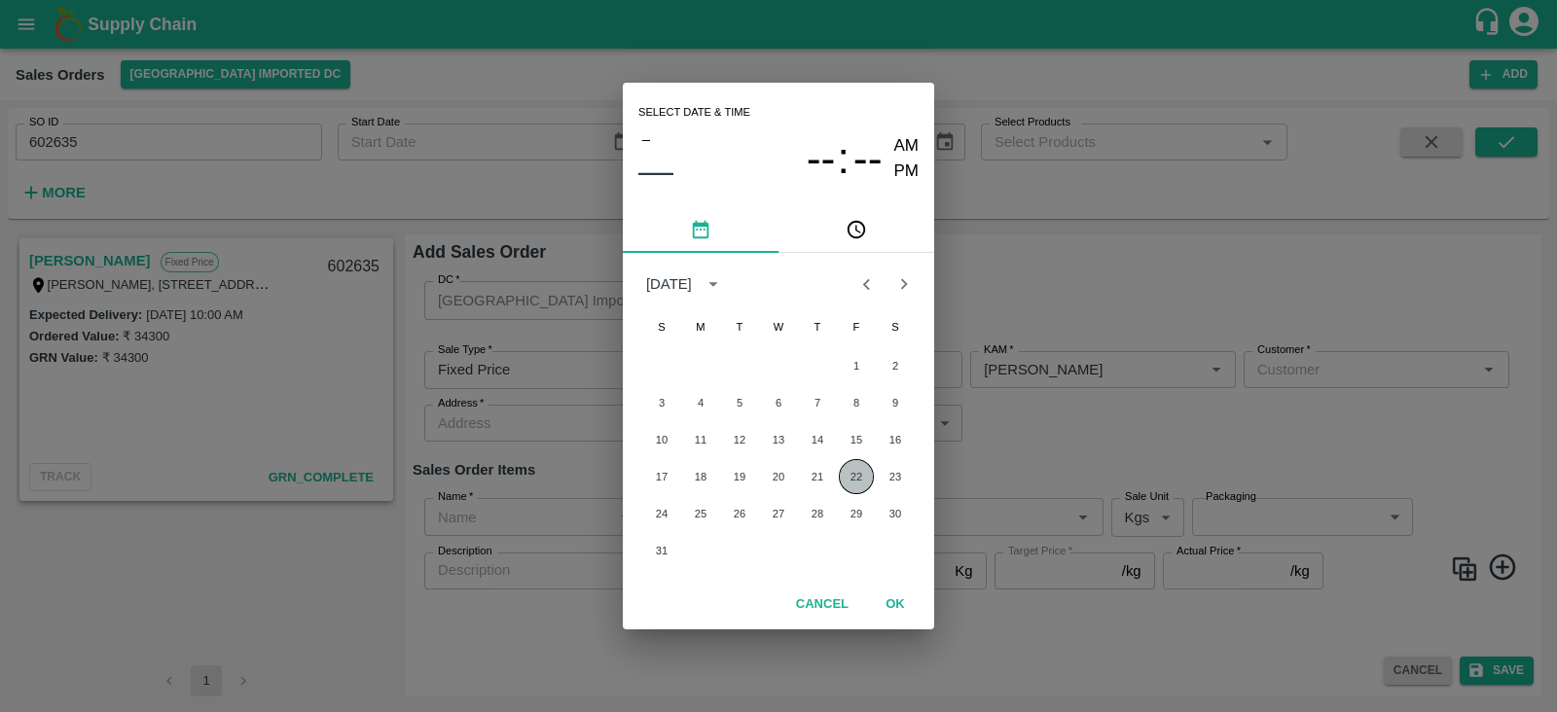
click at [852, 482] on button "22" at bounding box center [856, 476] width 35 height 35
type input "[DATE] 12:00 AM"
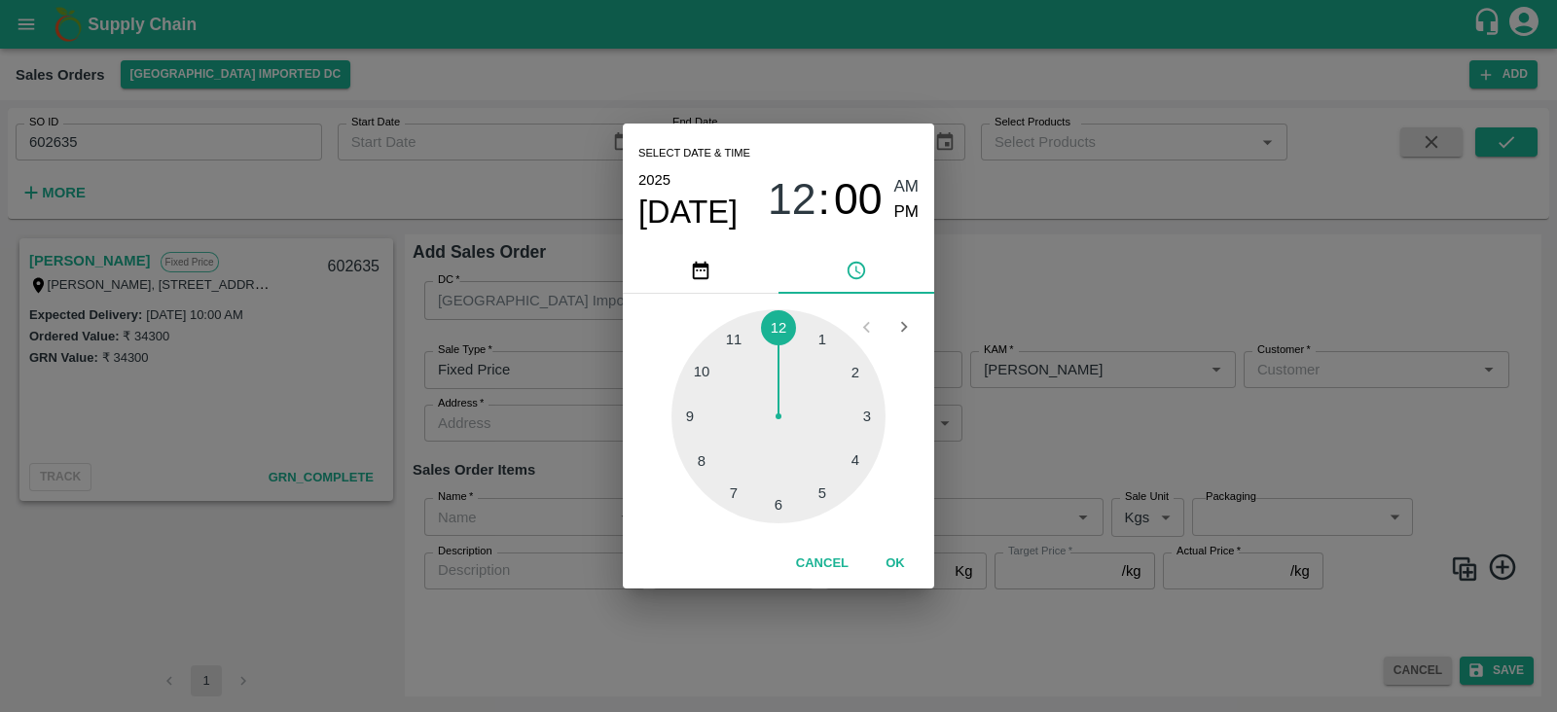
click at [1070, 417] on div "Select date & time [DATE] 12 : 00 AM PM 1 2 3 4 5 6 7 8 9 10 11 12 Cancel OK" at bounding box center [778, 356] width 1557 height 712
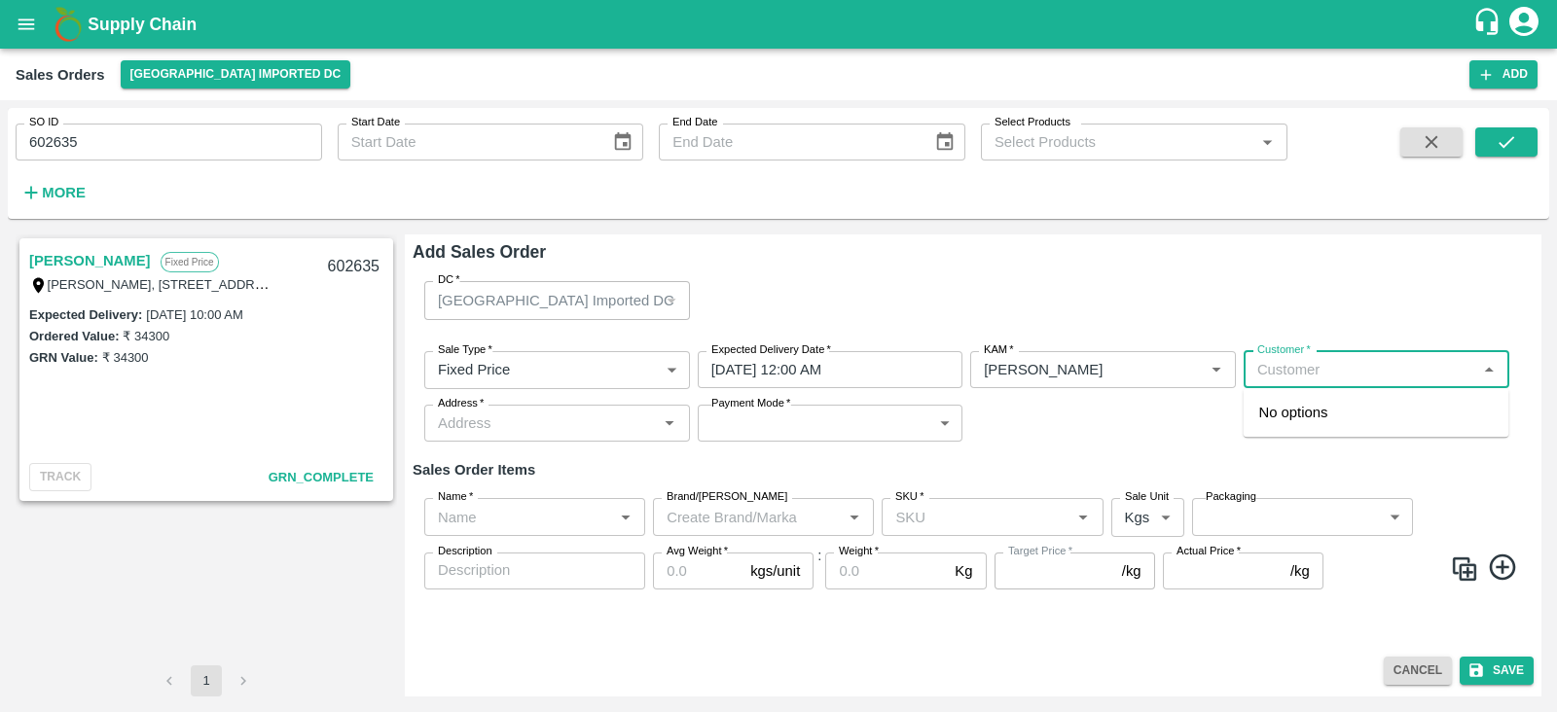
click at [1319, 365] on input "Customer   *" at bounding box center [1361, 369] width 222 height 25
click at [1328, 410] on p "S.N.Fruit Company" at bounding box center [1320, 412] width 123 height 21
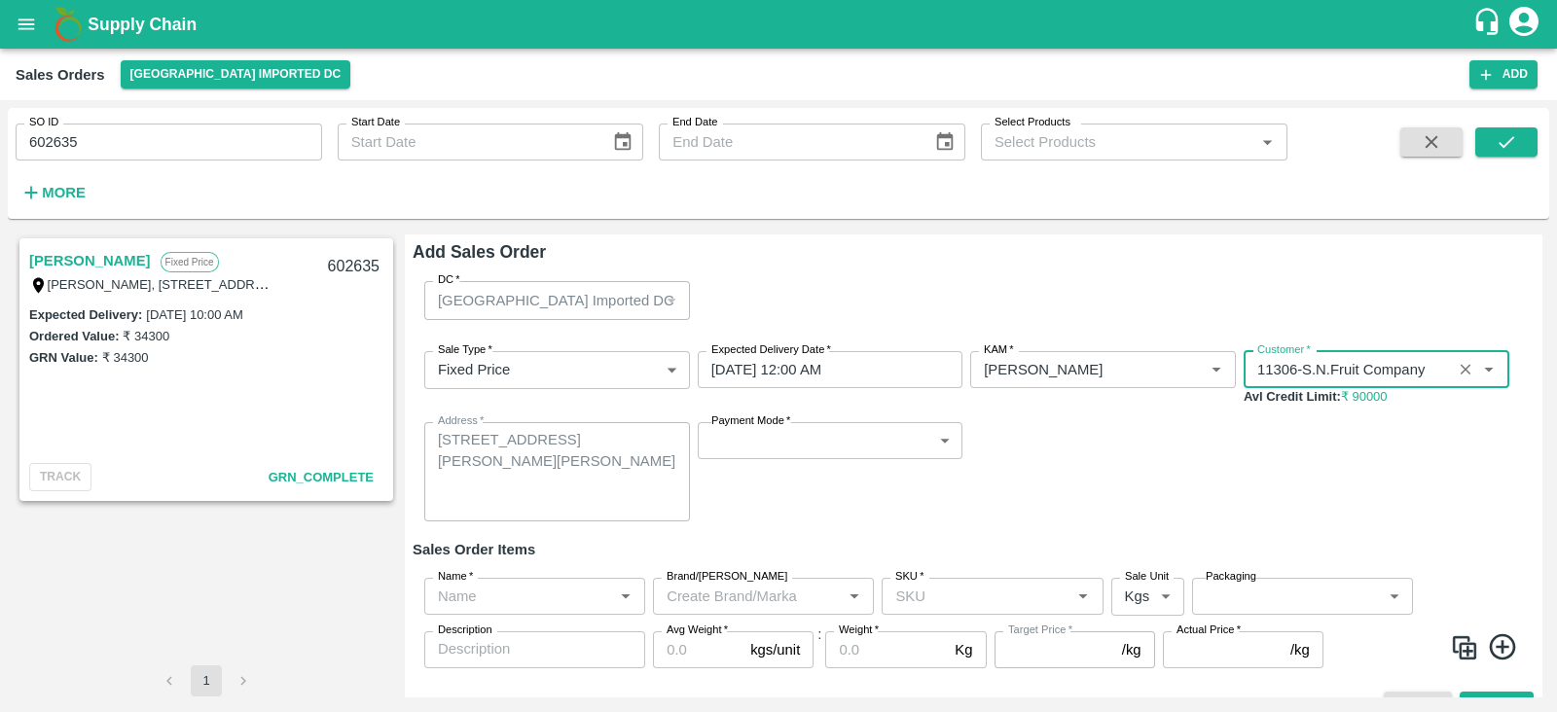
type input "11306-S.N.Fruit Company"
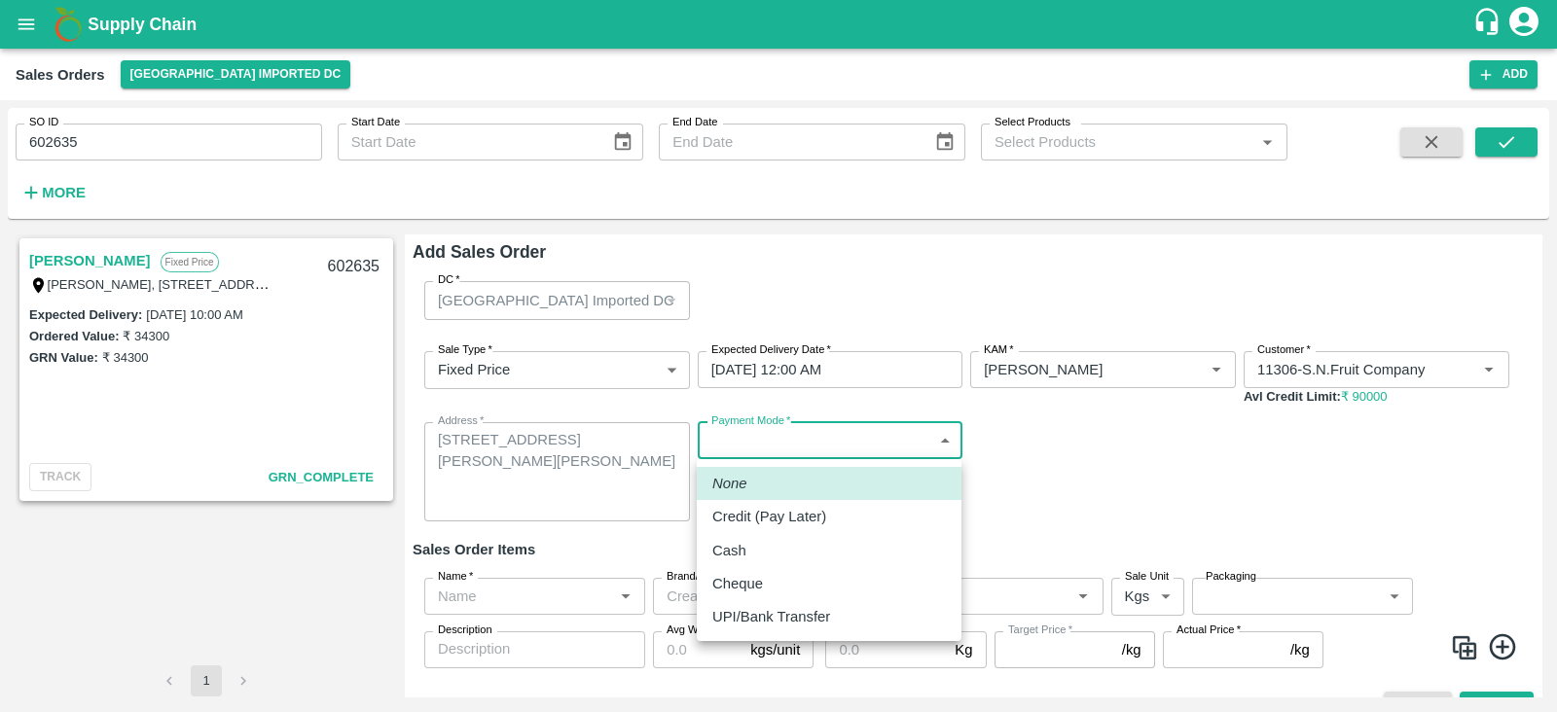
click at [782, 436] on body "Supply Chain Sales Orders [GEOGRAPHIC_DATA] Imported [GEOGRAPHIC_DATA] Add SO I…" at bounding box center [778, 356] width 1557 height 712
click at [1158, 495] on div at bounding box center [778, 356] width 1557 height 712
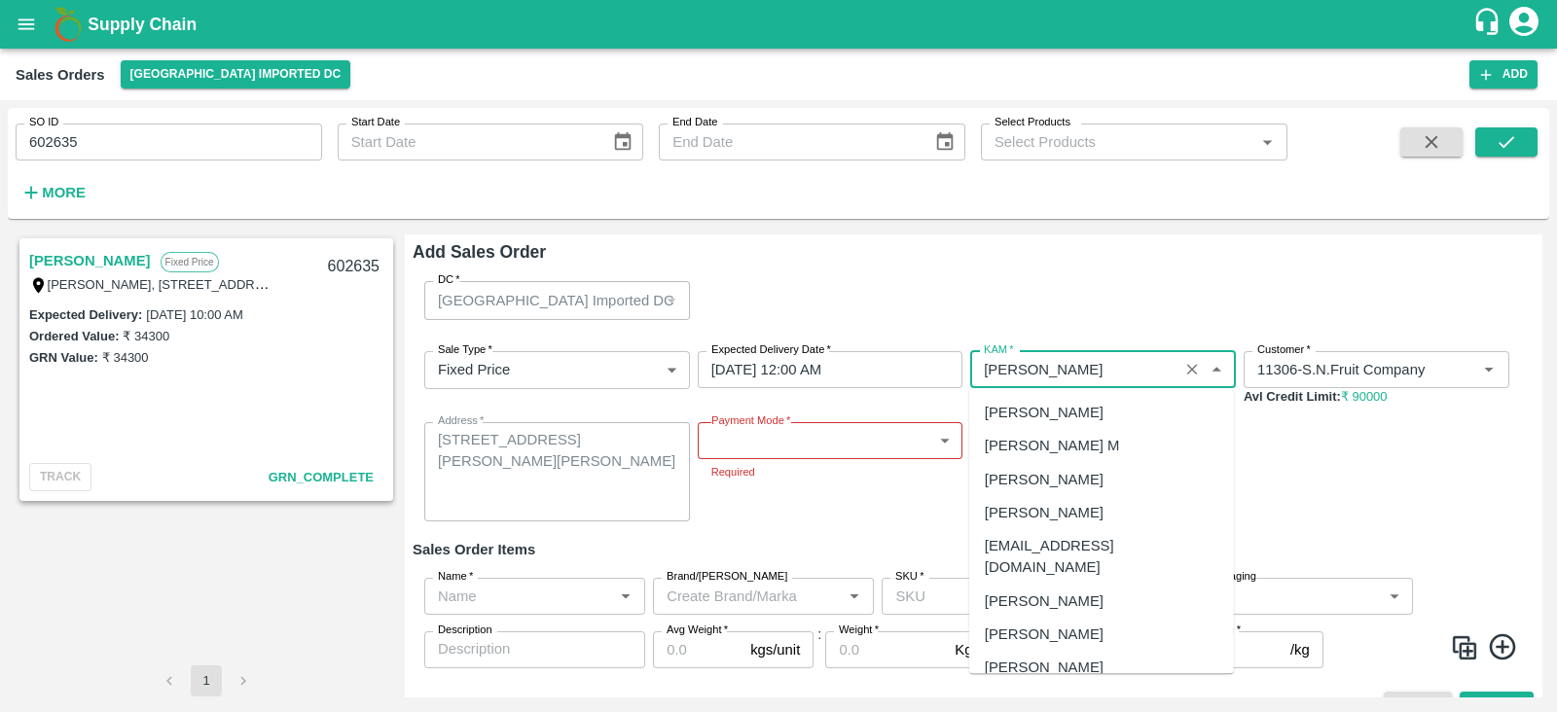
click at [1121, 368] on input "KAM   *" at bounding box center [1074, 369] width 197 height 25
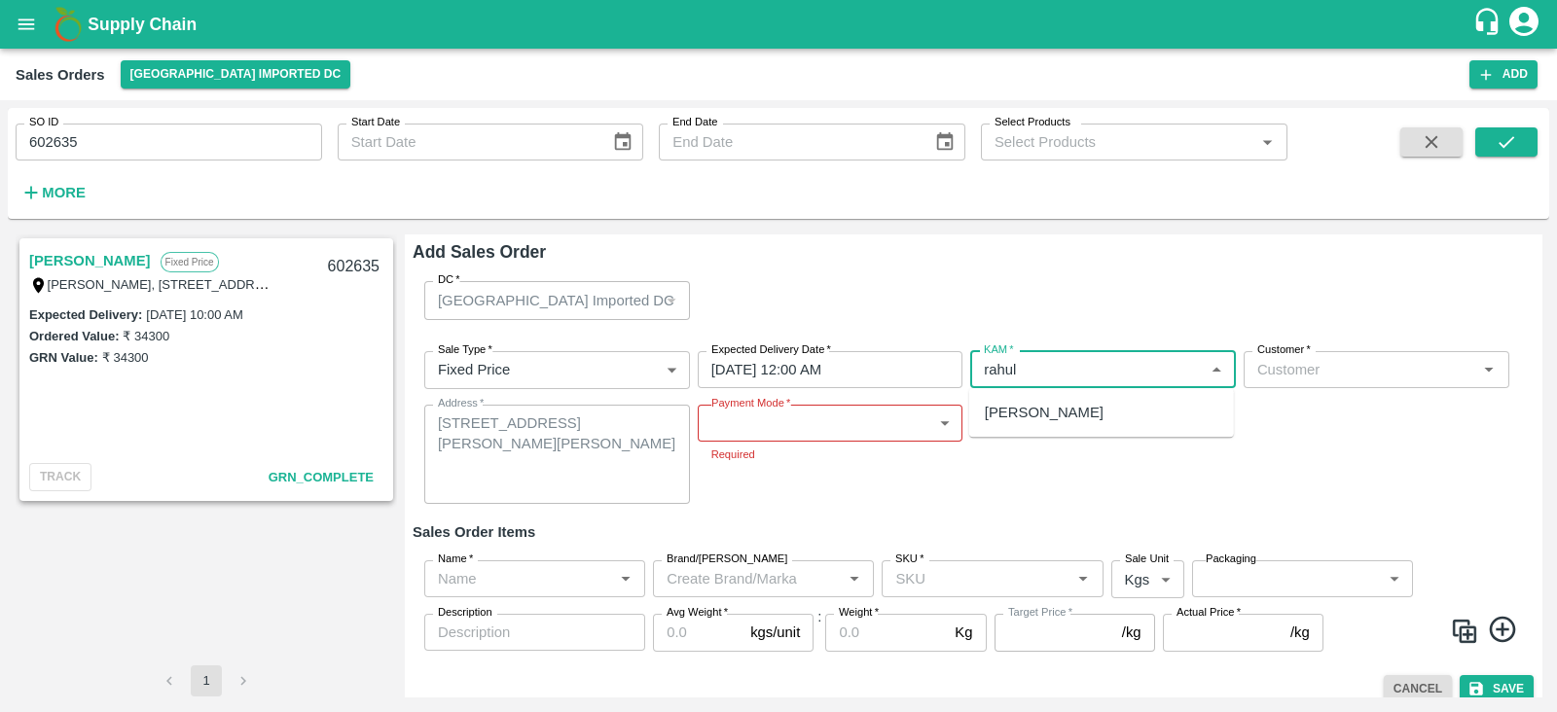
click at [1081, 407] on div "[PERSON_NAME]" at bounding box center [1044, 412] width 119 height 21
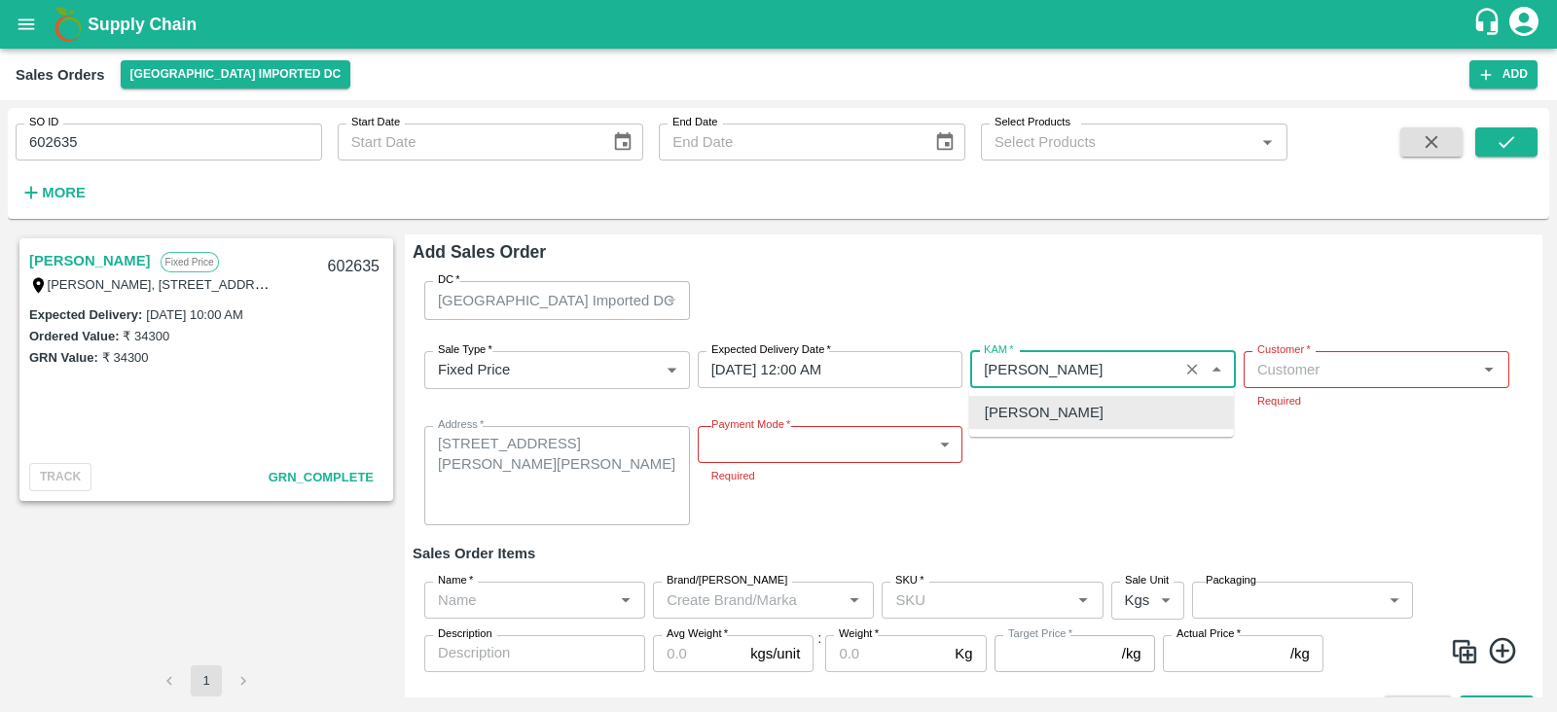
click at [1100, 423] on div "[PERSON_NAME]" at bounding box center [1044, 412] width 119 height 21
type input "[PERSON_NAME]"
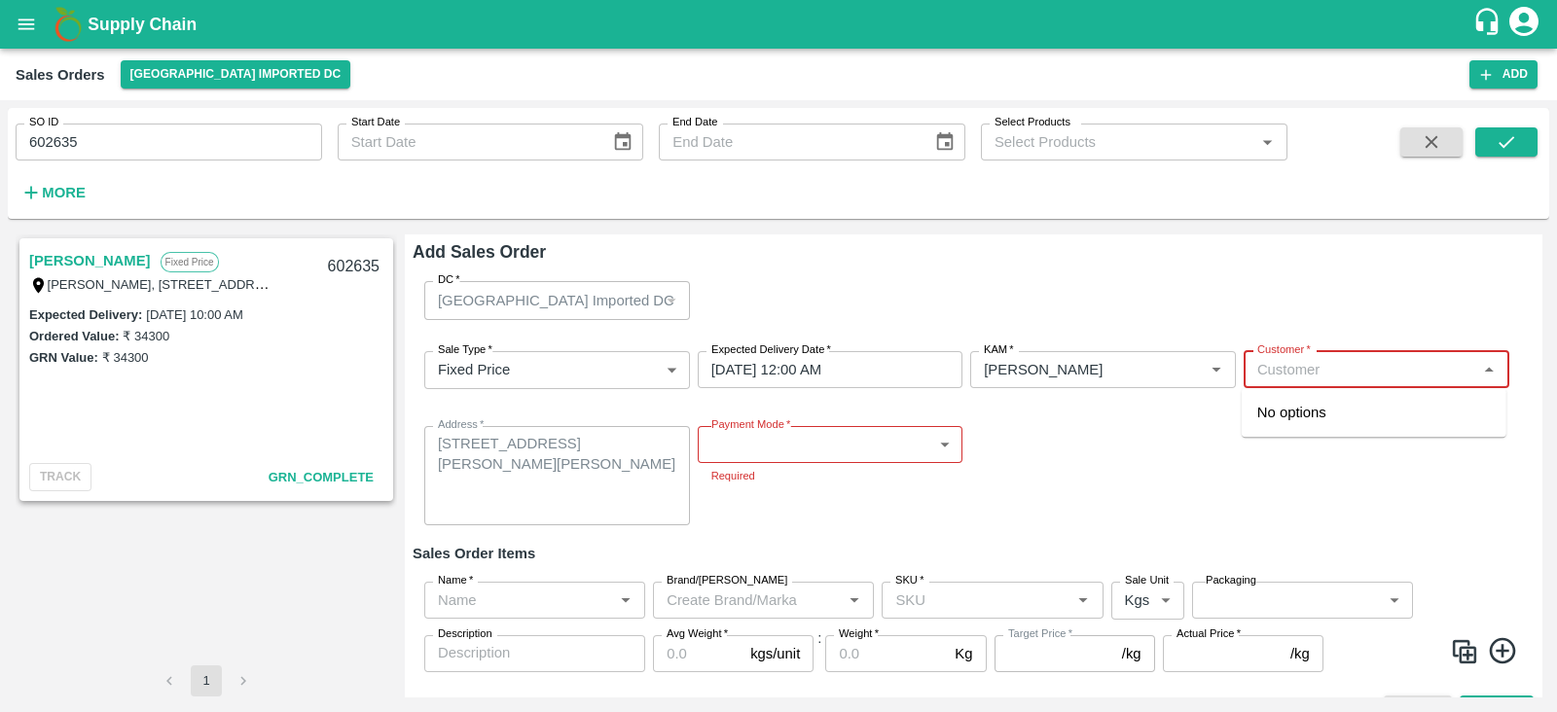
click at [1323, 378] on input "Customer   *" at bounding box center [1361, 369] width 222 height 25
click at [1319, 424] on div "S.N.Fruit Company" at bounding box center [1374, 412] width 265 height 33
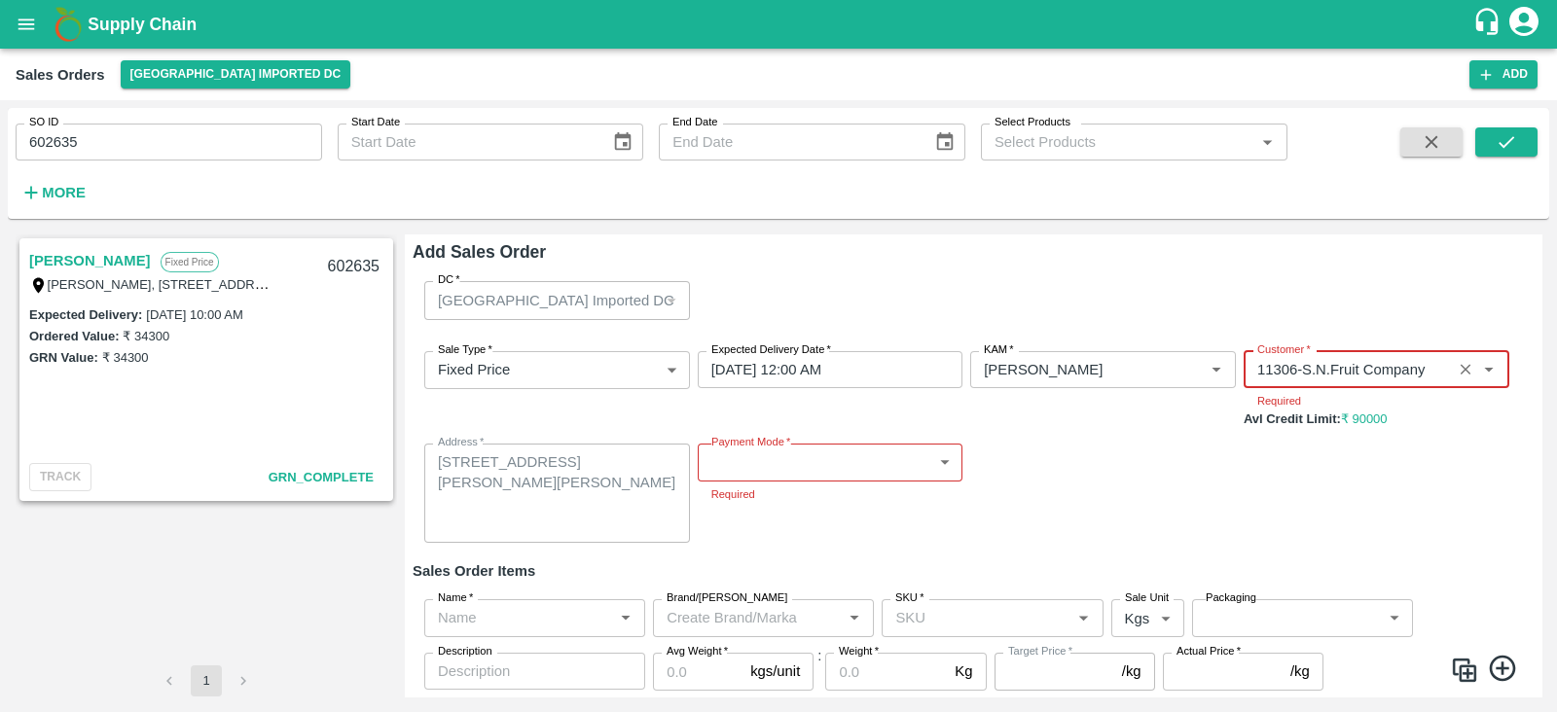
type input "11306-S.N.Fruit Company"
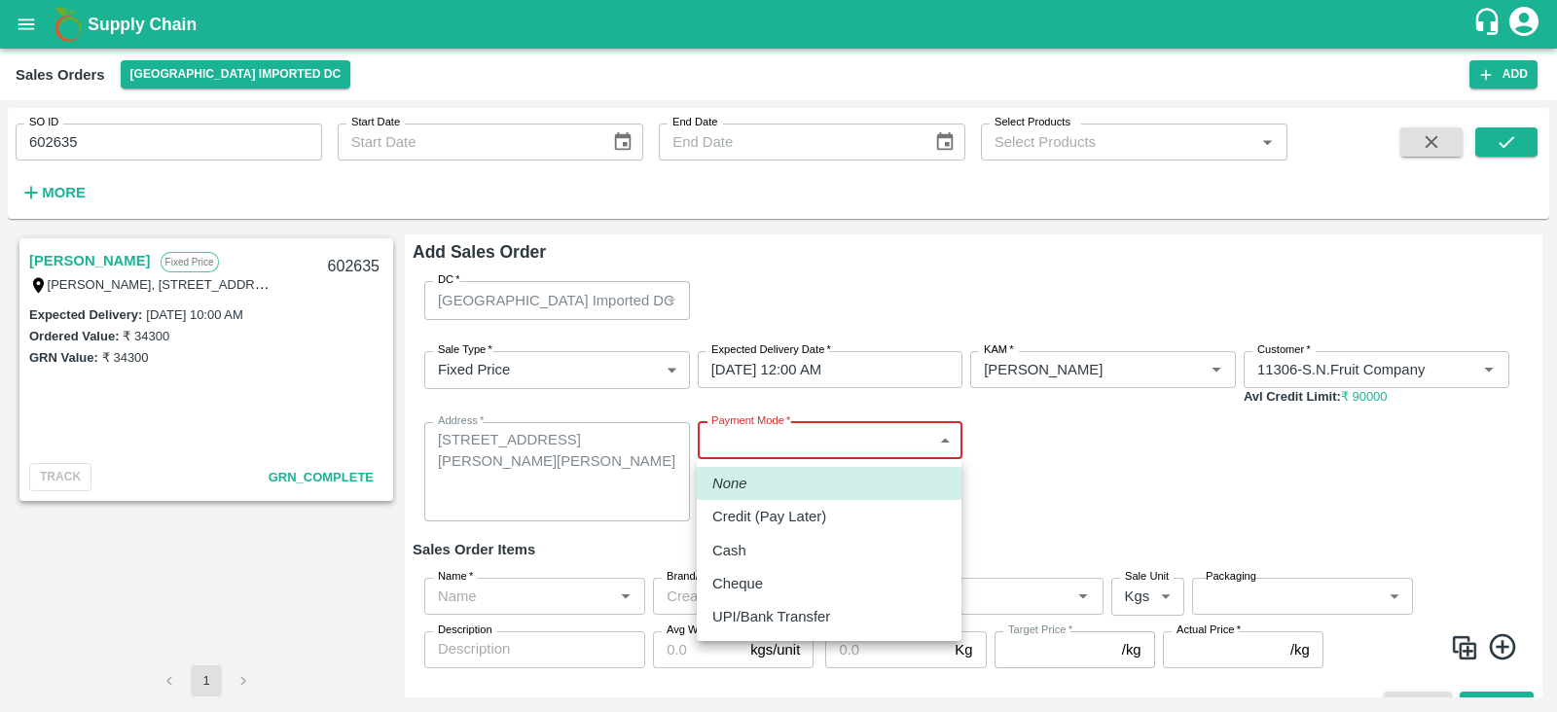
click at [793, 466] on body "Supply Chain Sales Orders [GEOGRAPHIC_DATA] Imported [GEOGRAPHIC_DATA] Add SO I…" at bounding box center [778, 356] width 1557 height 712
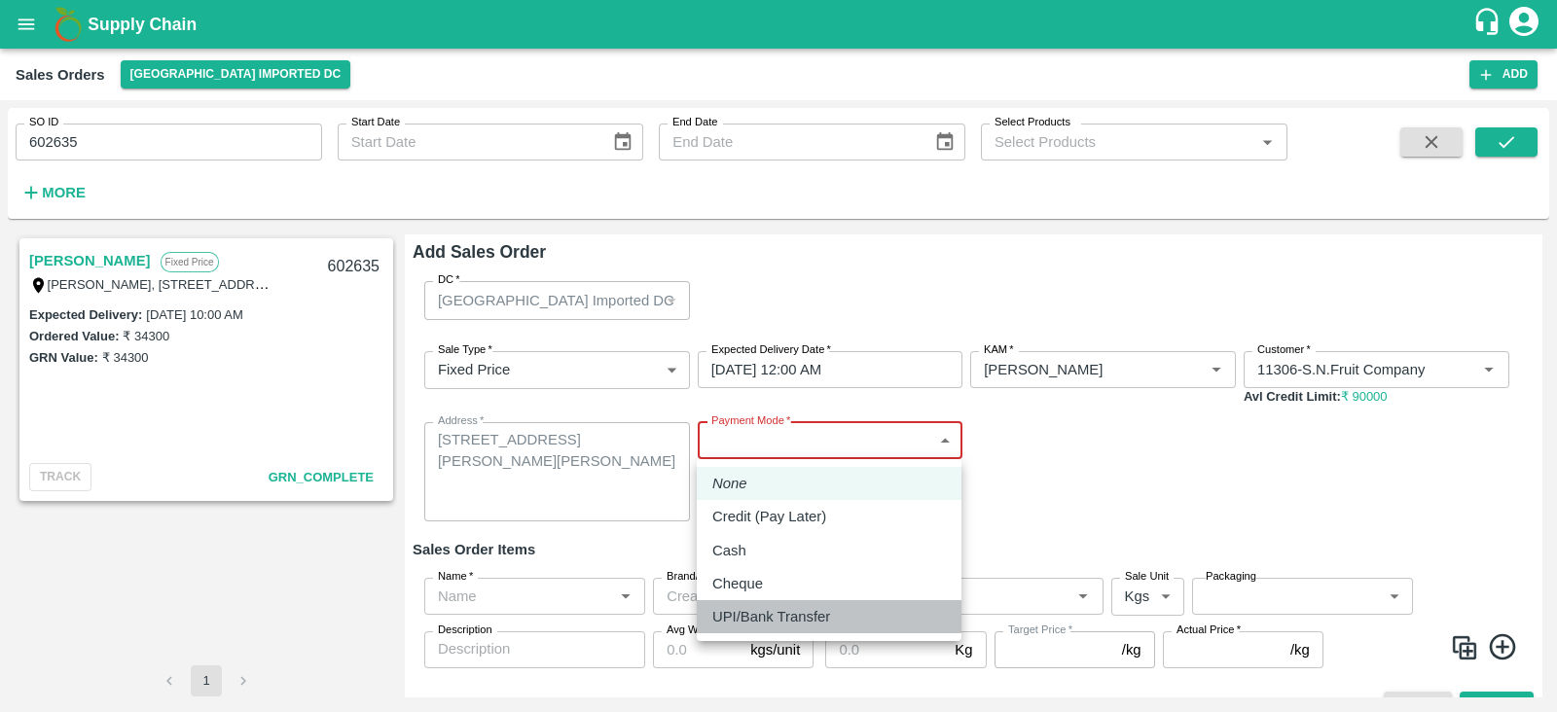
click at [770, 620] on p "UPI/Bank Transfer" at bounding box center [771, 616] width 118 height 21
type input "Direct Transfer"
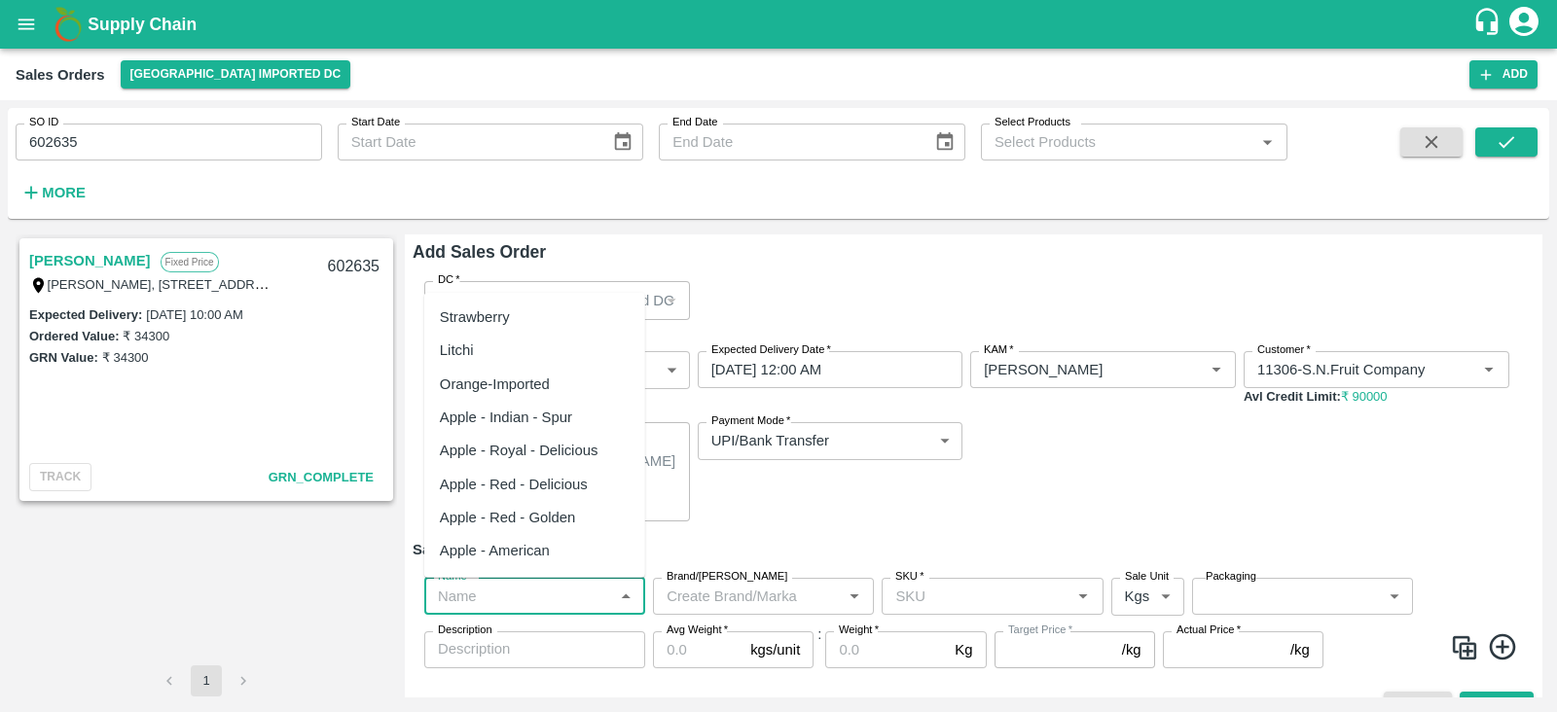
click at [570, 591] on input "Name   *" at bounding box center [518, 596] width 177 height 25
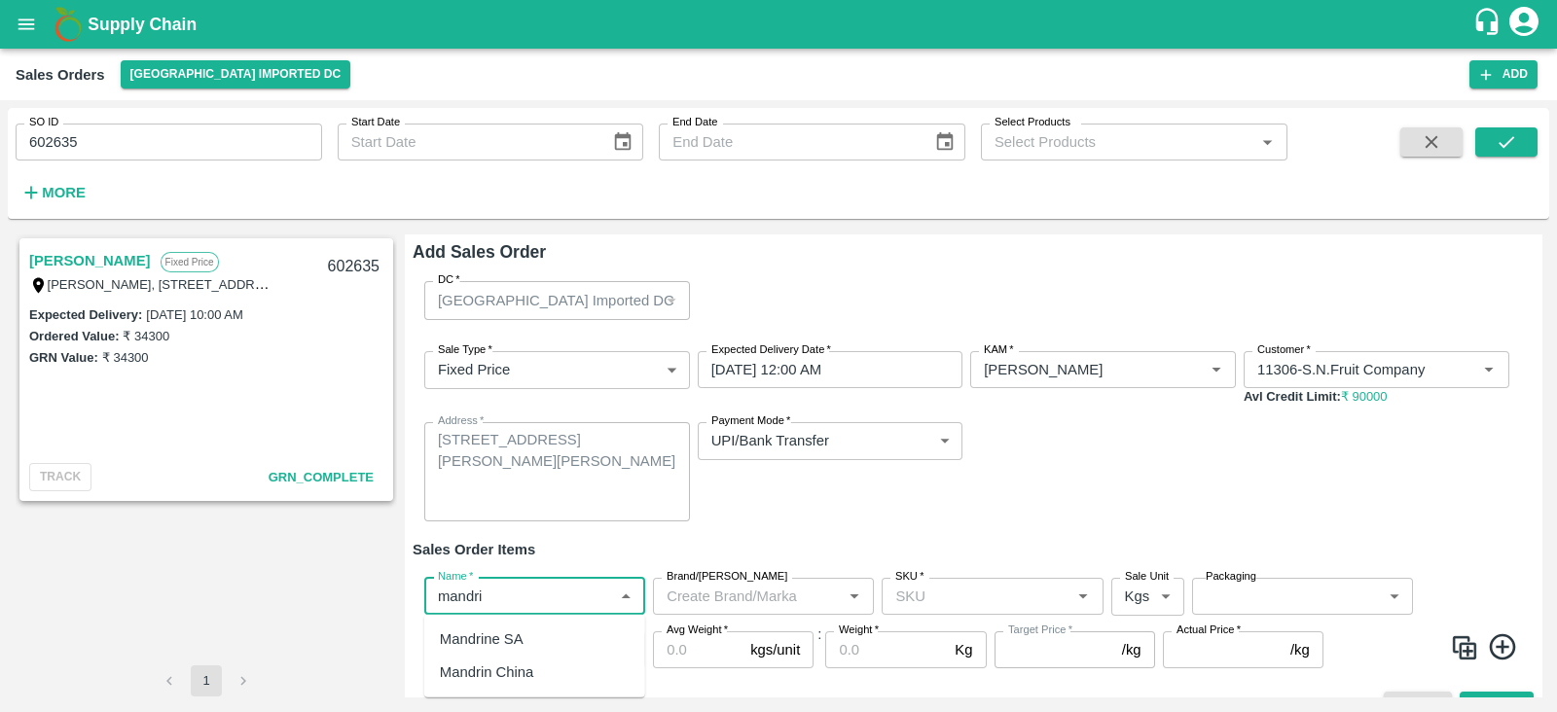
click at [526, 641] on div "Mandrine SA" at bounding box center [534, 639] width 221 height 33
type input "Mandrine SA"
click at [947, 594] on input "SKU   *" at bounding box center [976, 596] width 177 height 25
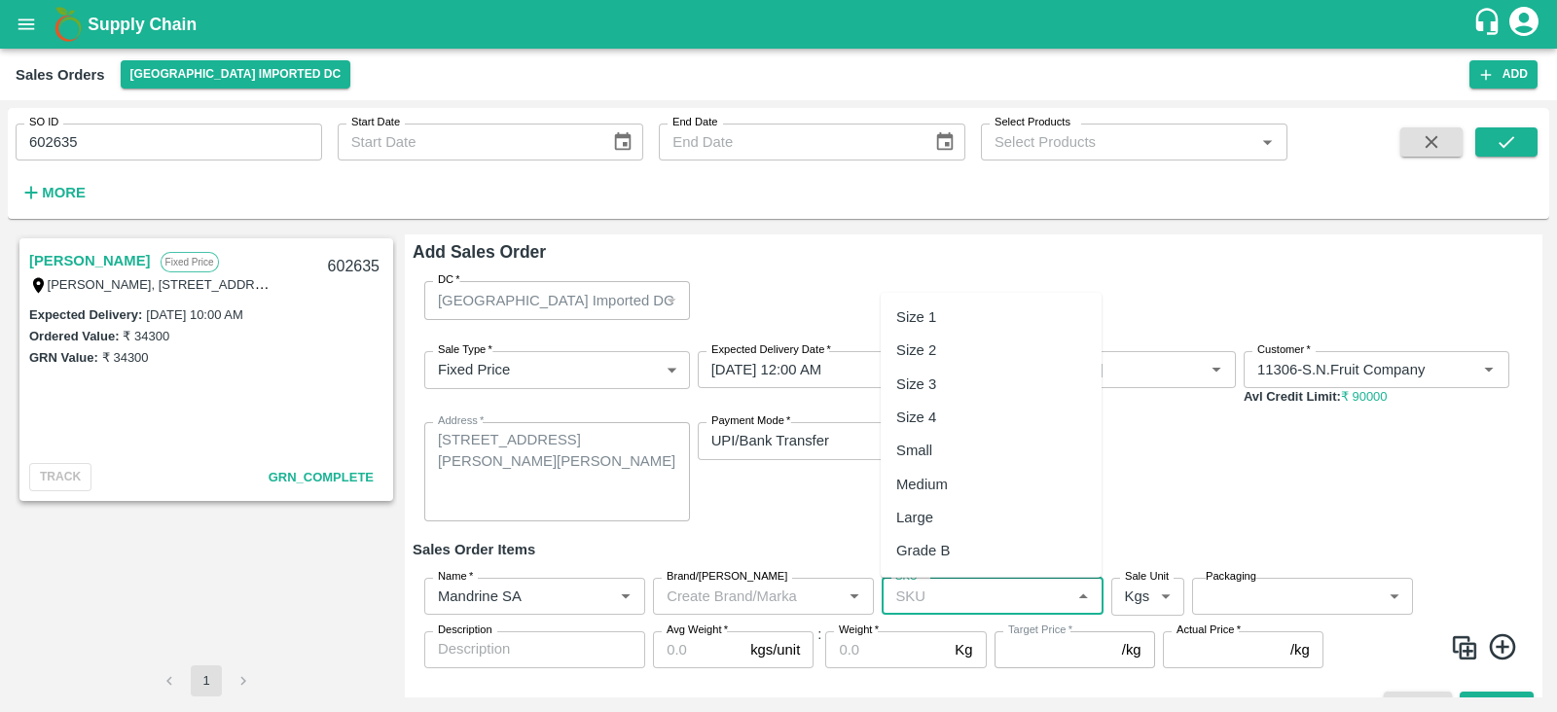
click at [933, 343] on div "Size 2" at bounding box center [916, 350] width 40 height 21
type input "Size 2"
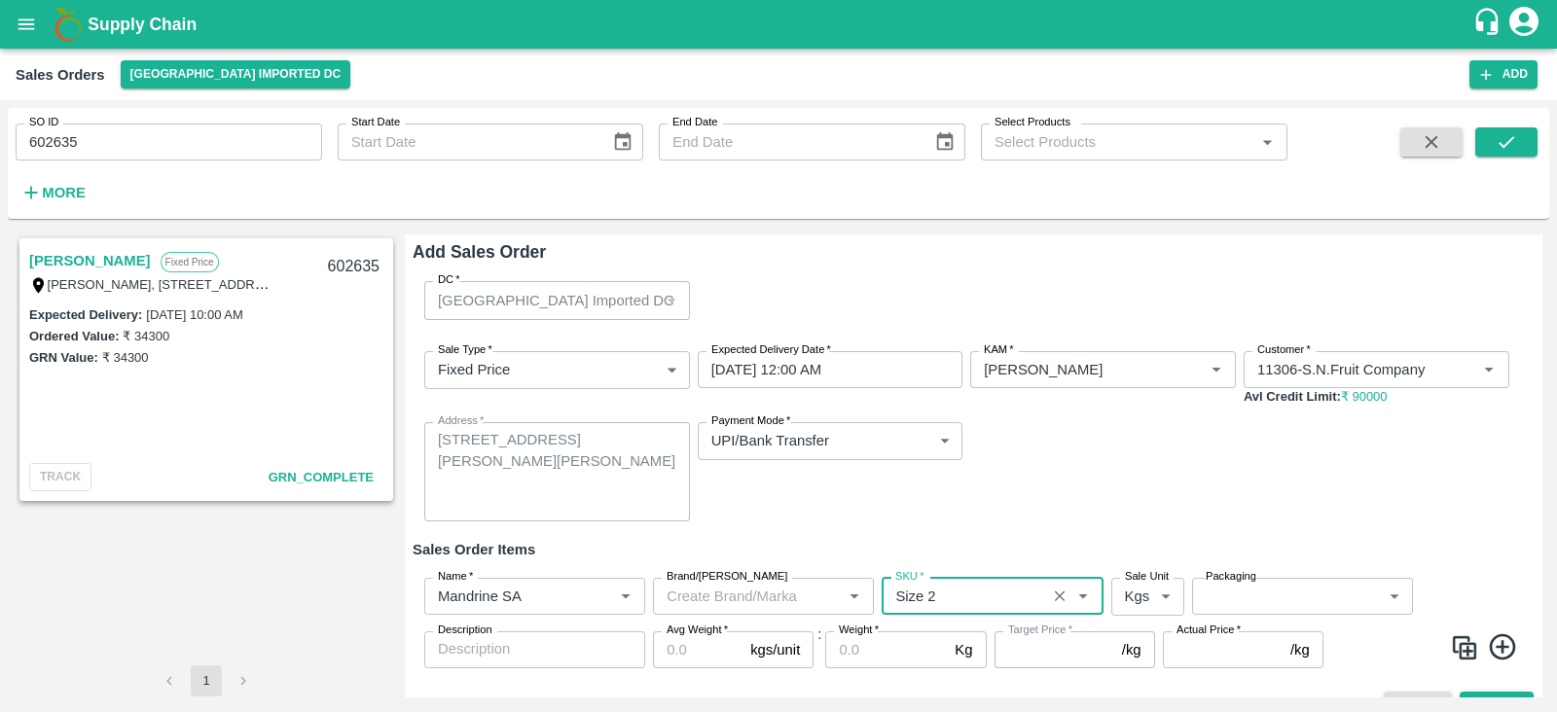
type input "NA"
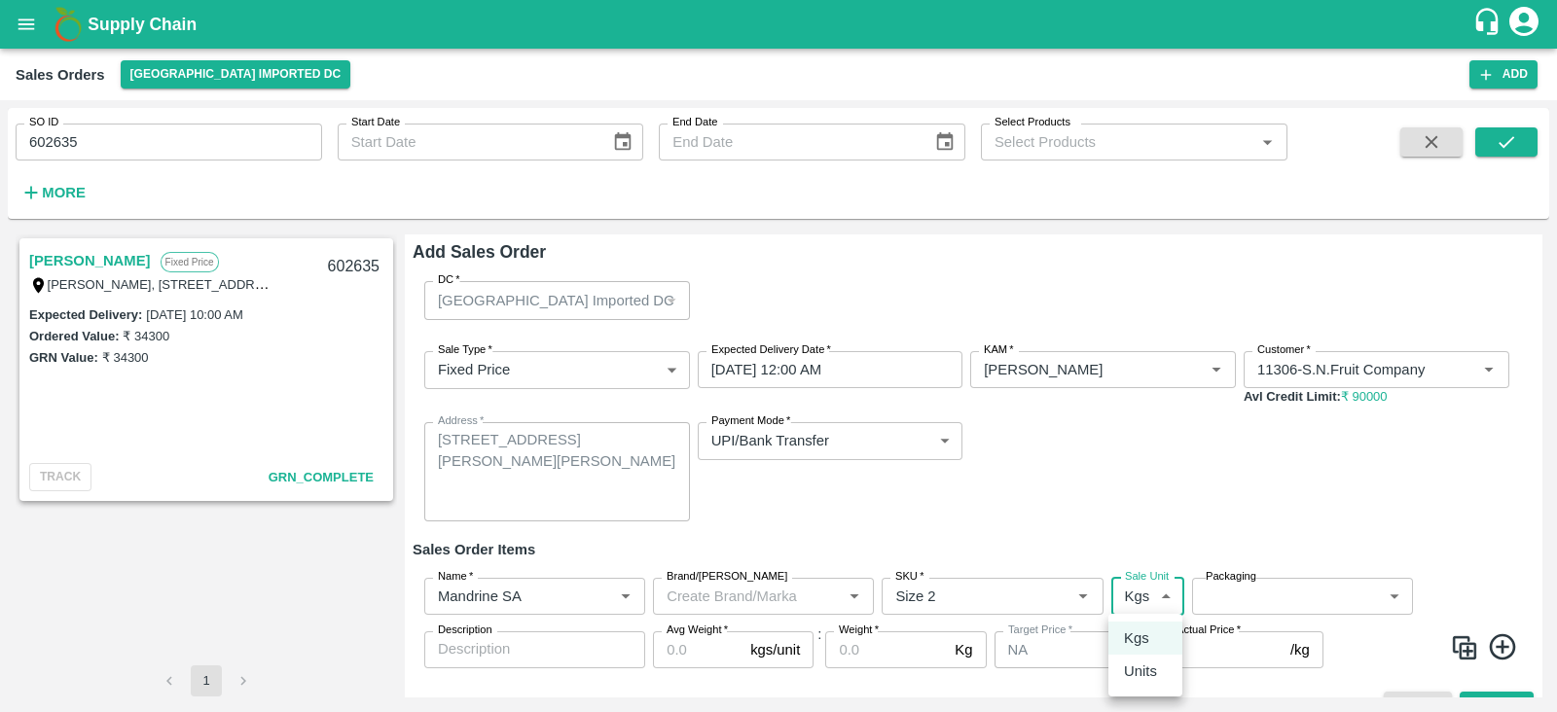
click at [1146, 592] on body "Supply Chain Sales Orders [GEOGRAPHIC_DATA] Imported [GEOGRAPHIC_DATA] Add SO I…" at bounding box center [778, 356] width 1557 height 712
click at [1140, 672] on p "Units" at bounding box center [1140, 671] width 33 height 21
type input "2"
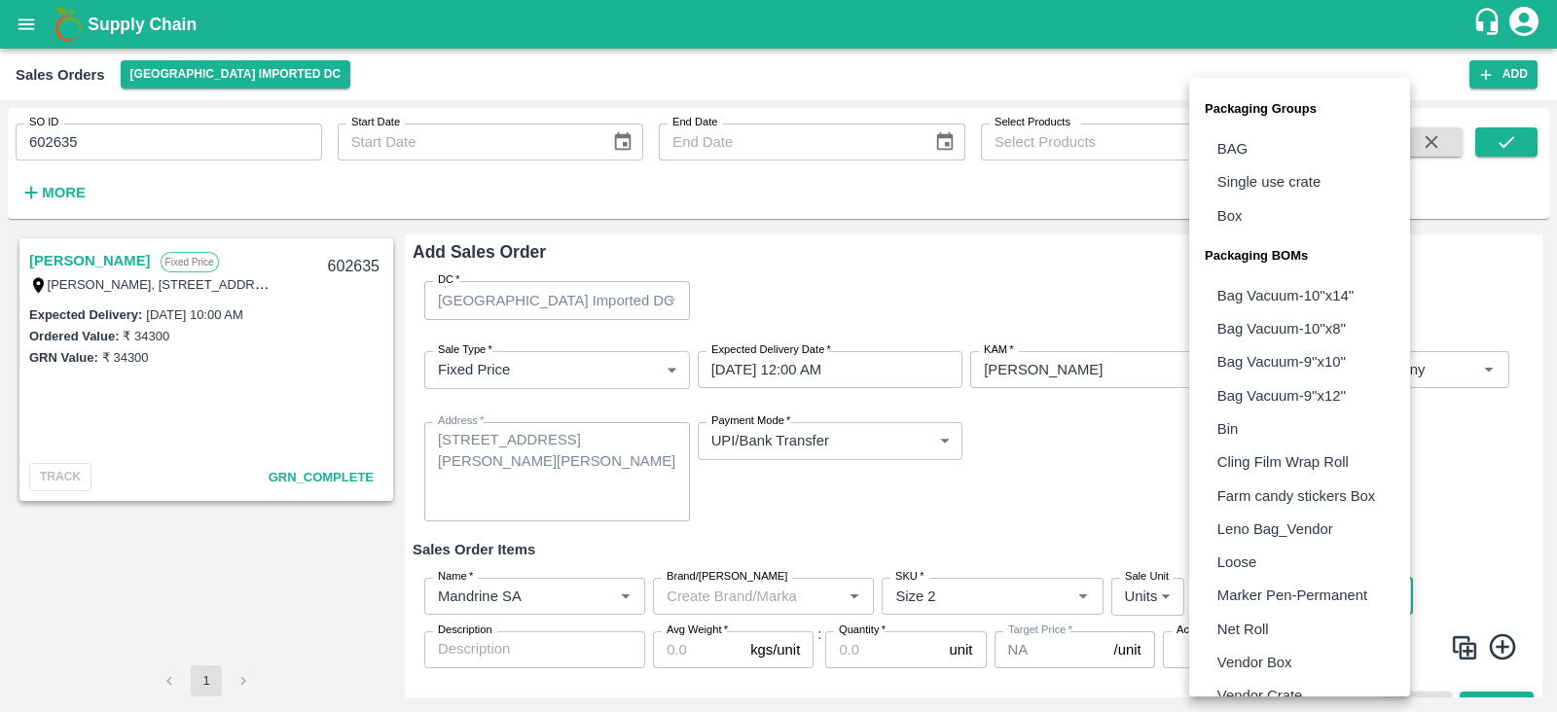
click at [1270, 609] on body "Supply Chain Sales Orders [GEOGRAPHIC_DATA] Imported [GEOGRAPHIC_DATA] Add SO I…" at bounding box center [778, 356] width 1557 height 712
click at [1240, 207] on p "Box" at bounding box center [1229, 215] width 25 height 21
type input "GRP/1"
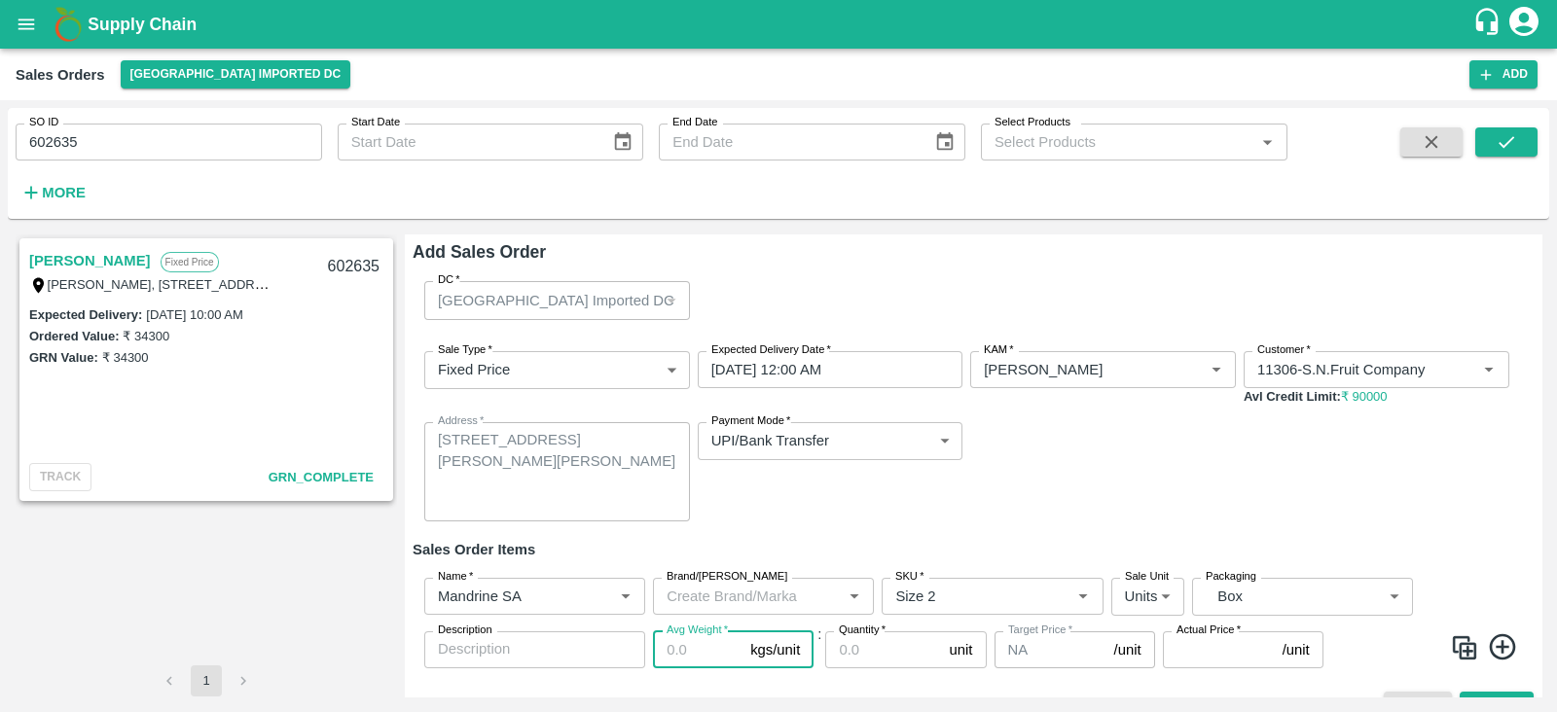
click at [683, 643] on input "Avg Weight   *" at bounding box center [698, 650] width 90 height 37
type input "10"
click at [858, 647] on input "Quantity   *" at bounding box center [883, 650] width 116 height 37
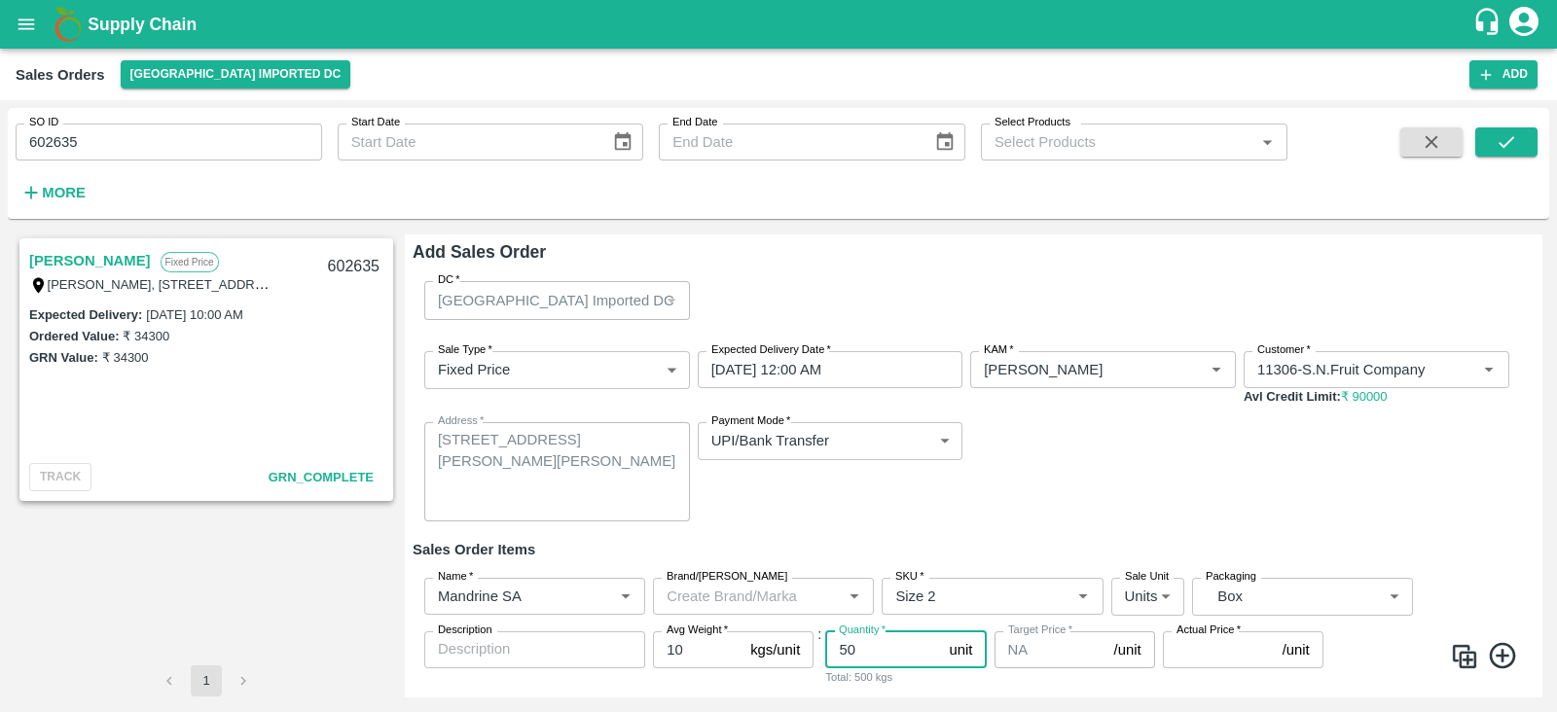
type input "50"
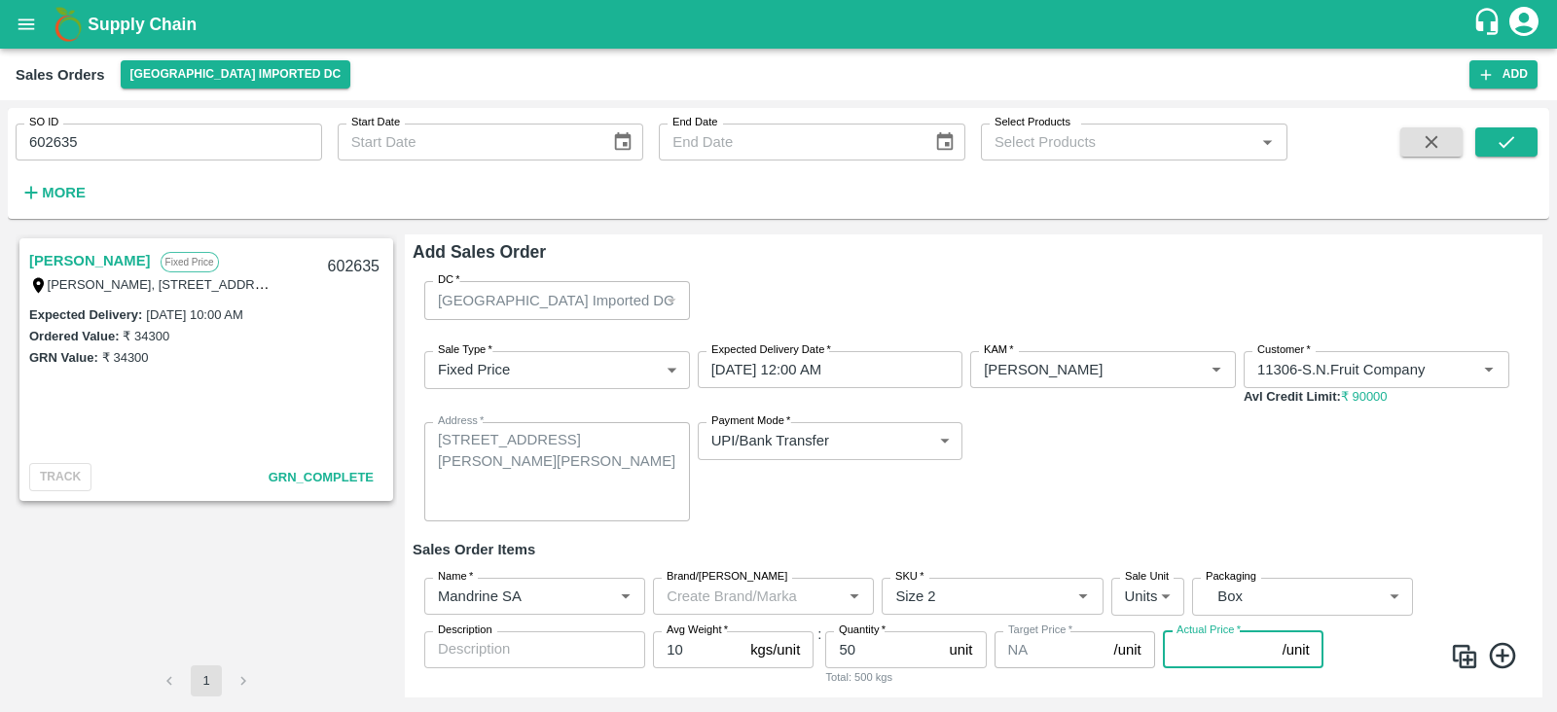
click at [1200, 652] on input "Actual Price   *" at bounding box center [1219, 650] width 112 height 37
type input "1800"
click at [1307, 547] on h6 "Sales Order Items" at bounding box center [973, 549] width 1121 height 25
click at [1142, 492] on div "Sale Type   * Fixed Price 1 Sale Type Expected Delivery Date   * [DATE] 12:00 A…" at bounding box center [973, 436] width 1121 height 201
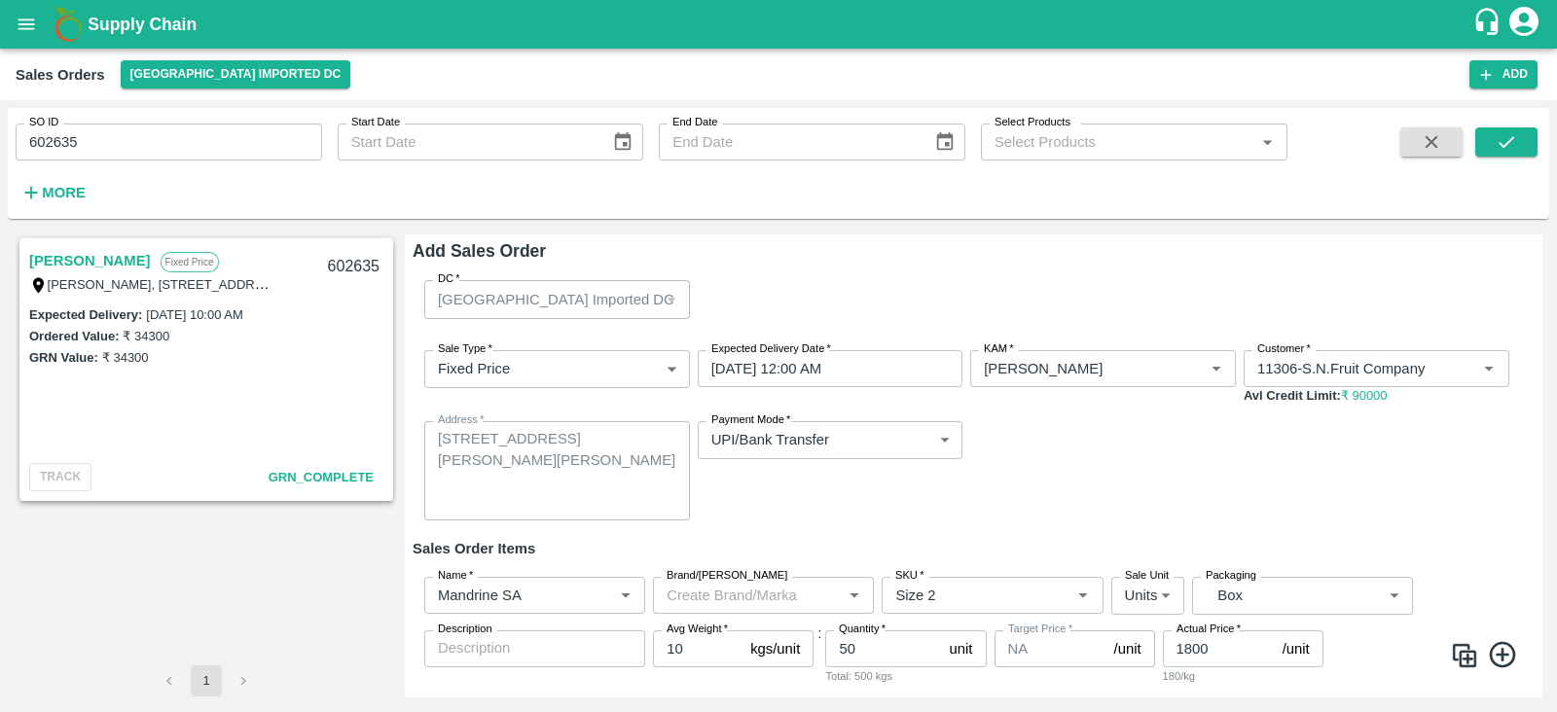
click at [1520, 20] on icon "account of current user" at bounding box center [1523, 21] width 35 height 35
click at [1324, 284] on div at bounding box center [778, 356] width 1557 height 712
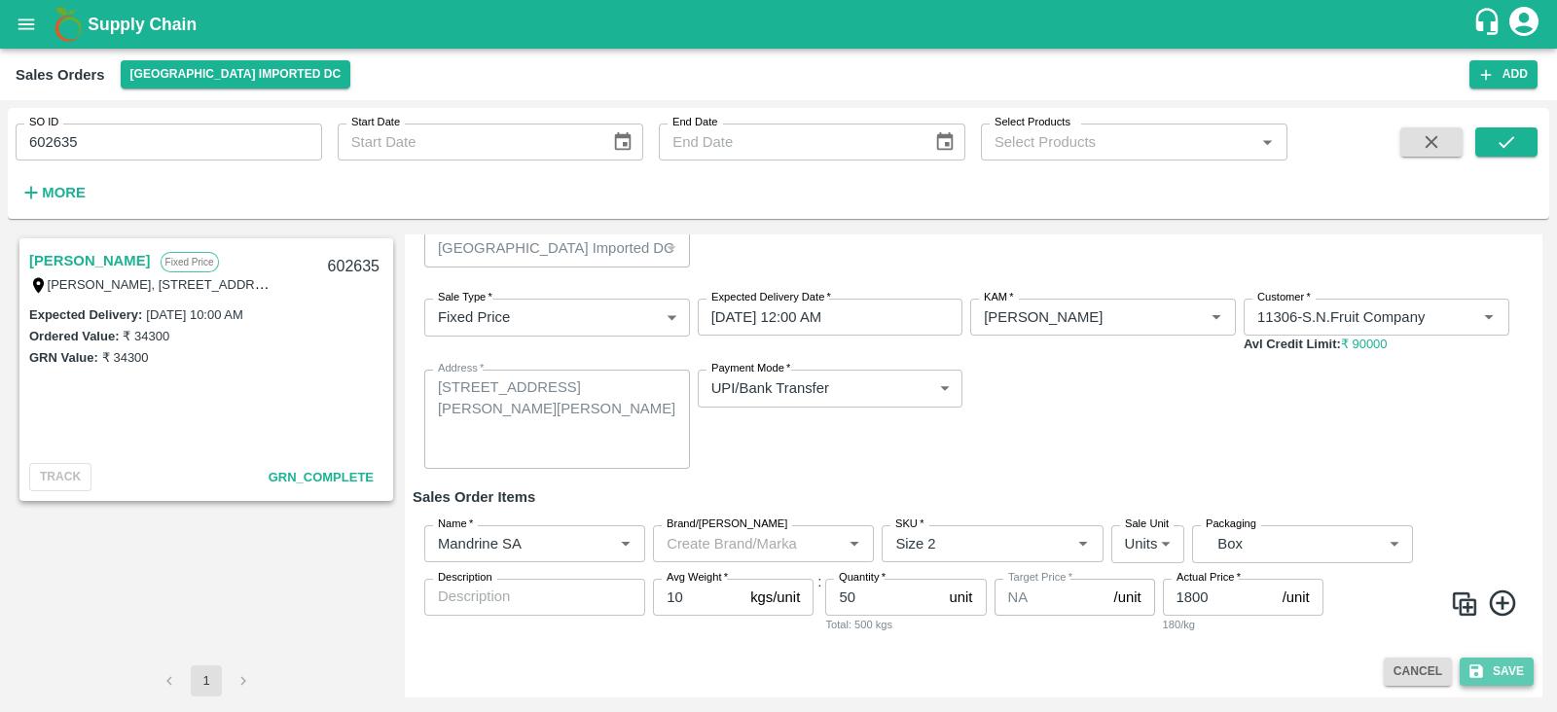
click at [1486, 666] on button "Save" at bounding box center [1497, 672] width 74 height 28
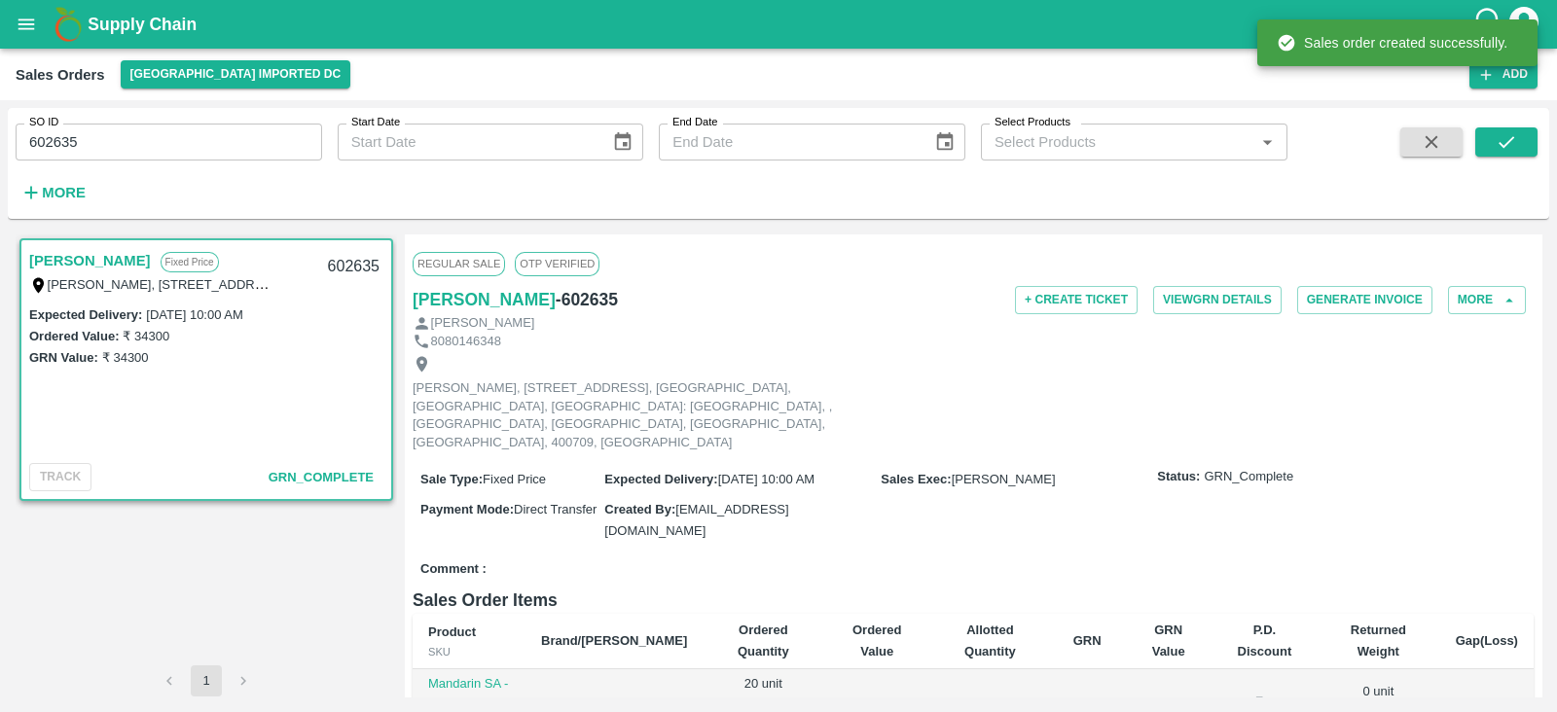
click at [781, 295] on div "[PERSON_NAME] - 602635" at bounding box center [600, 299] width 374 height 27
